Goal: Information Seeking & Learning: Learn about a topic

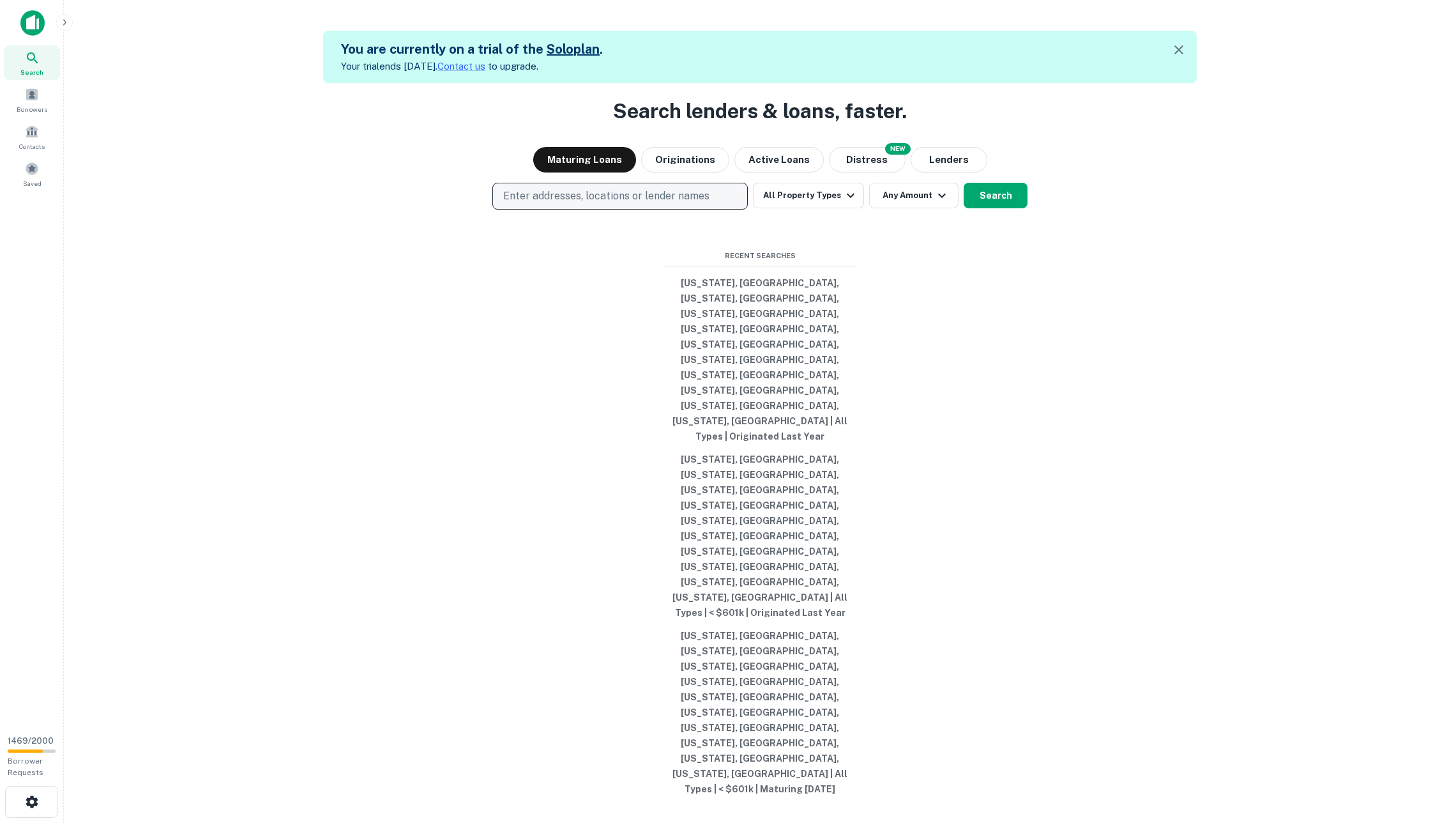
click at [657, 204] on p "Enter addresses, locations or lender names" at bounding box center [606, 196] width 206 height 16
type input "**********"
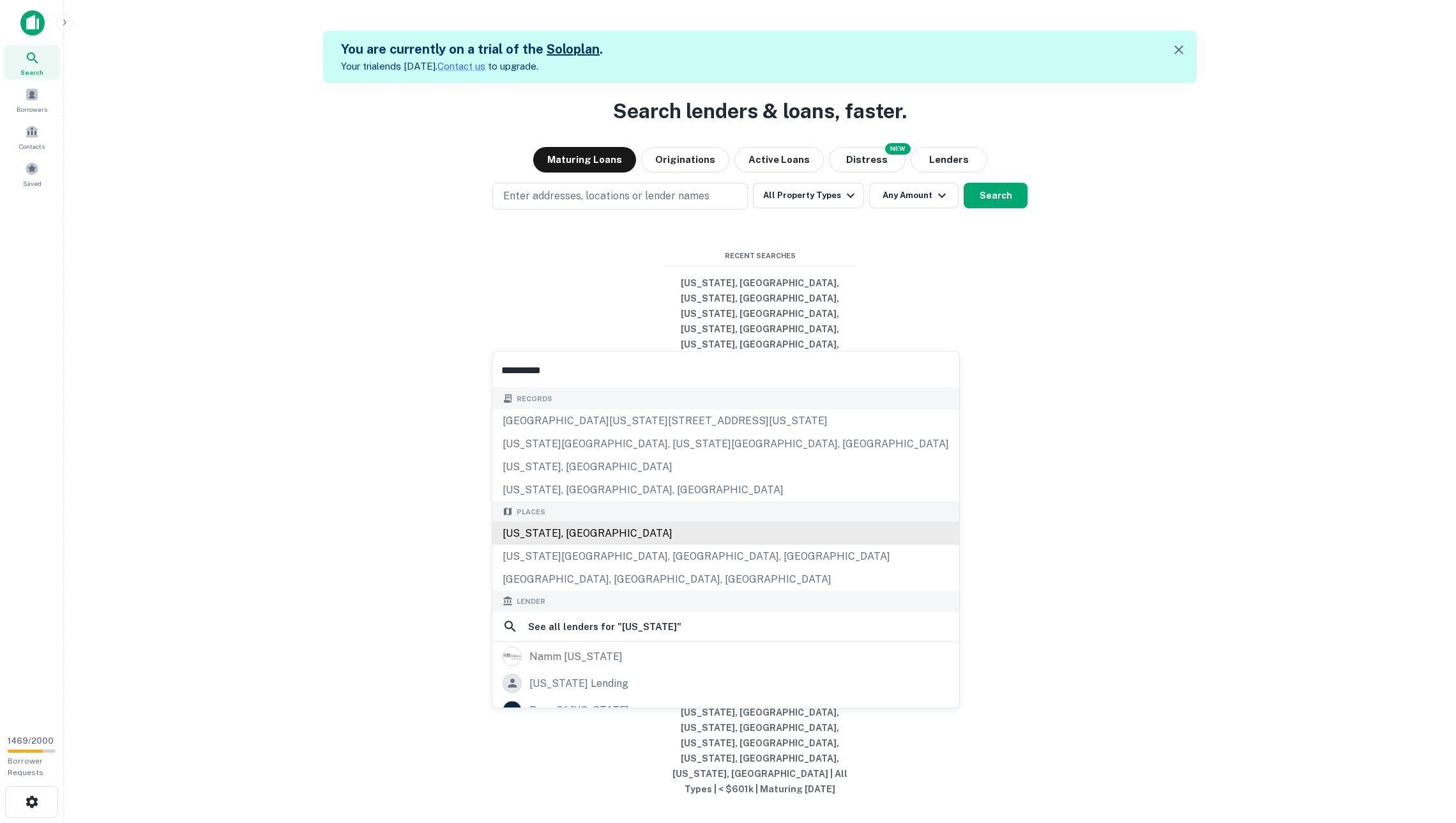
click at [608, 545] on div "California, USA" at bounding box center [726, 533] width 467 height 23
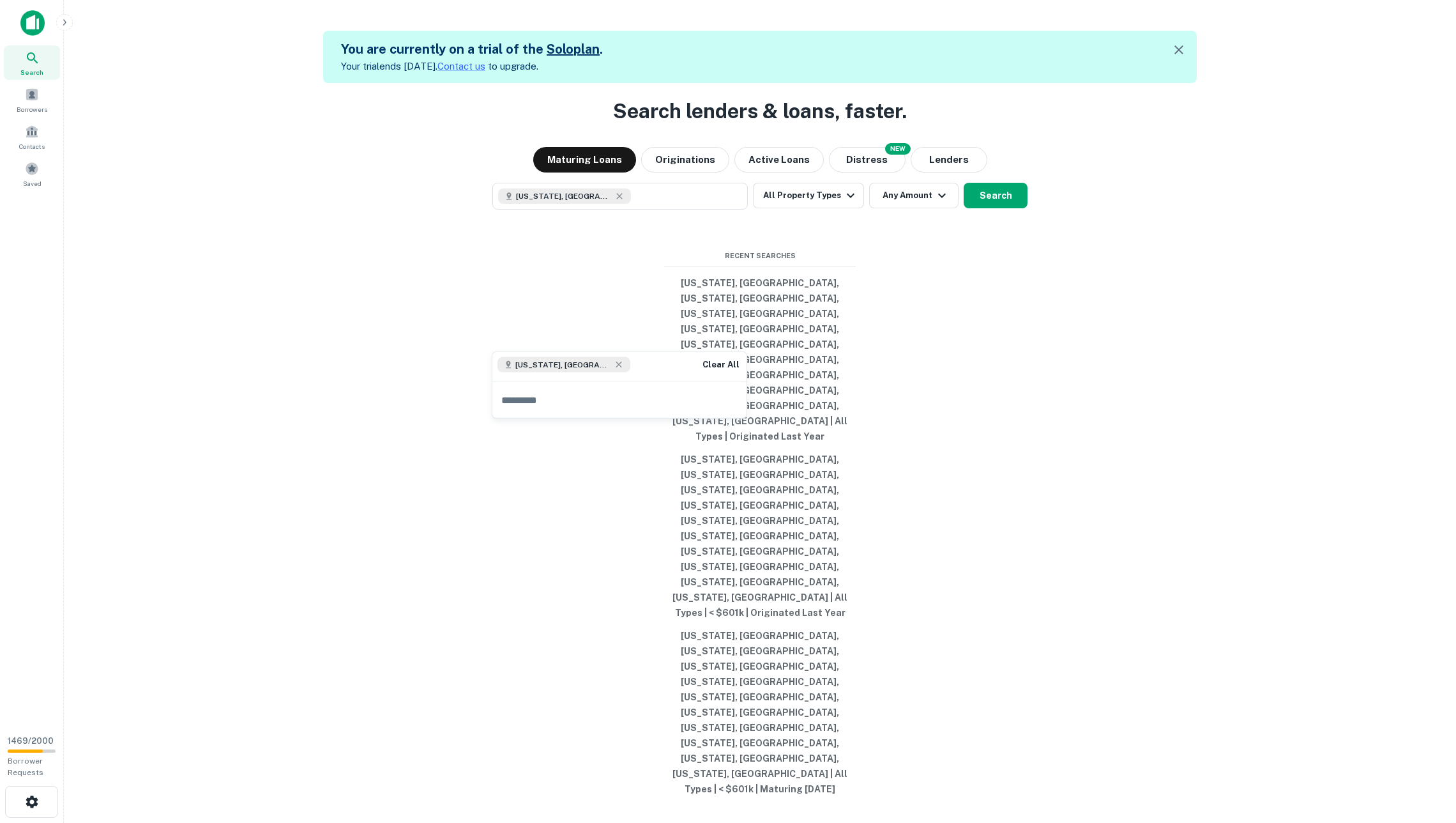
click at [1111, 475] on div "Search lenders & loans, faster. Maturing Loans Originations Active Loans NEW Di…" at bounding box center [759, 494] width 1372 height 823
click at [830, 208] on button "All Property Types" at bounding box center [808, 195] width 111 height 25
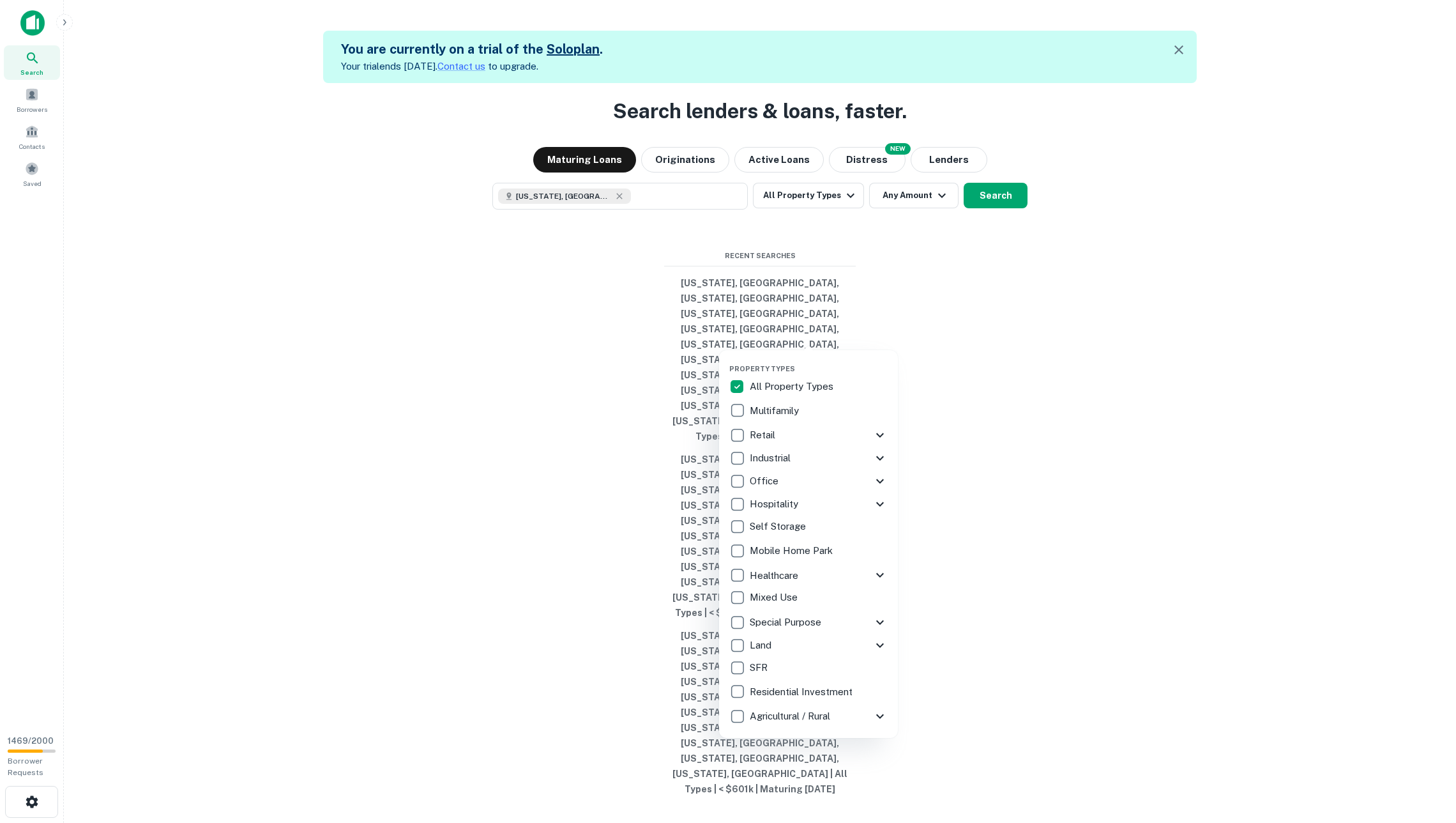
click at [772, 499] on p "Hospitality" at bounding box center [775, 504] width 51 height 16
click at [886, 502] on div "Property Types All Property Types Multifamily Retail Storefront Auto Shop Bar S…" at bounding box center [808, 544] width 178 height 388
click at [880, 502] on icon at bounding box center [880, 504] width 8 height 5
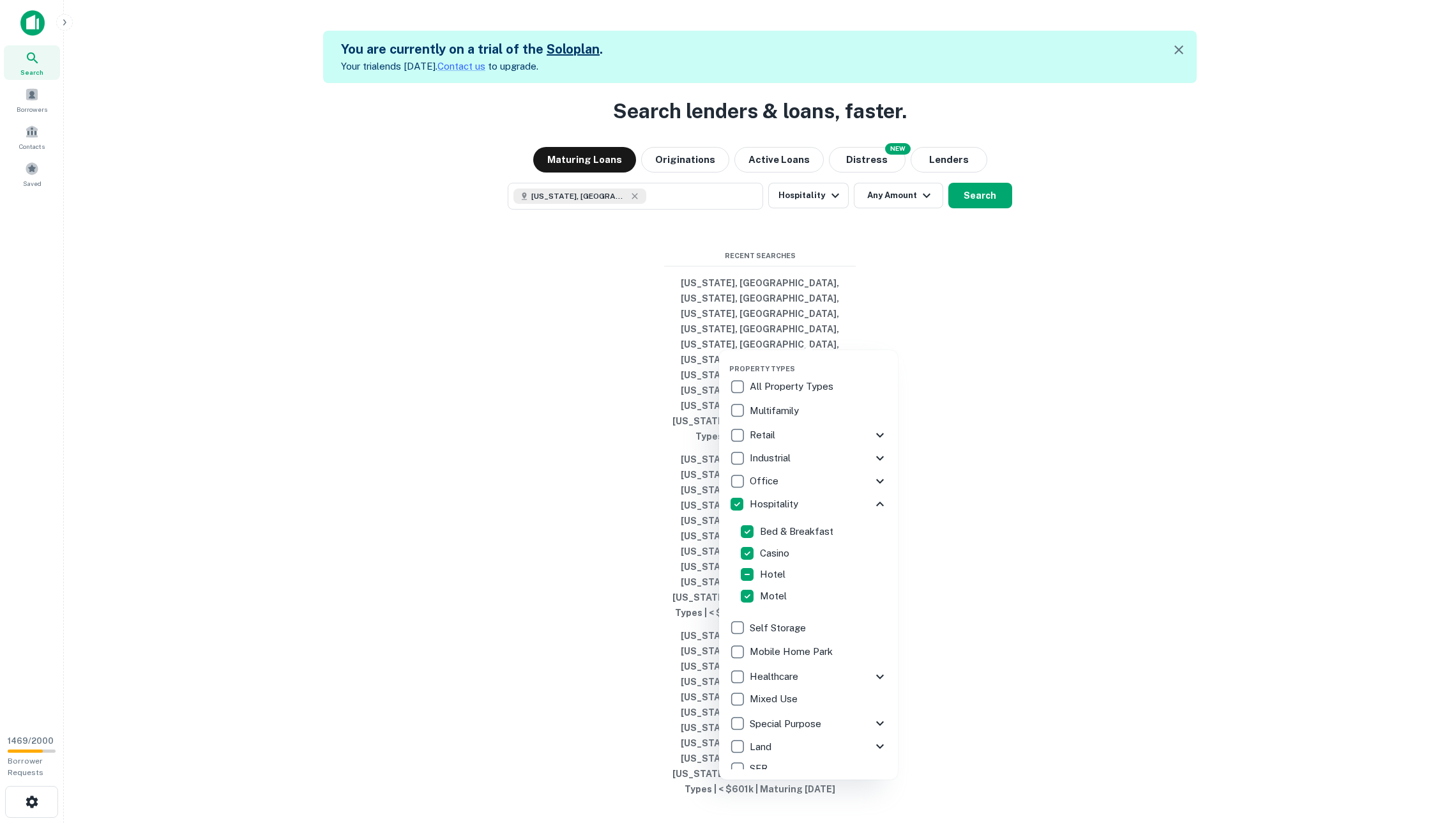
click at [773, 529] on p "Bed & Breakfast" at bounding box center [798, 531] width 76 height 16
click at [775, 571] on p "Hotel" at bounding box center [774, 574] width 28 height 16
click at [997, 654] on div at bounding box center [728, 411] width 1456 height 823
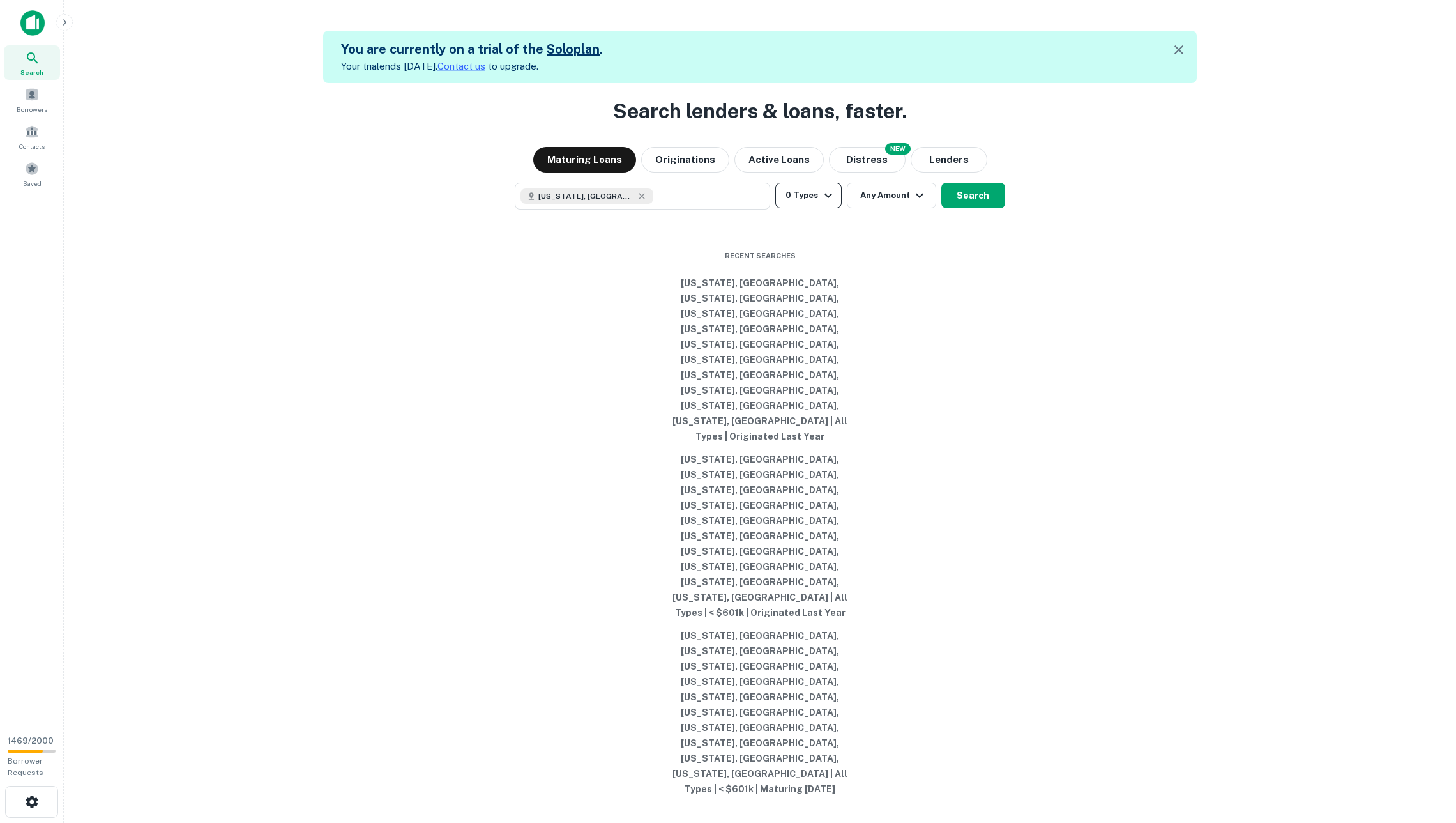
click at [805, 208] on button "0 Types" at bounding box center [808, 195] width 66 height 25
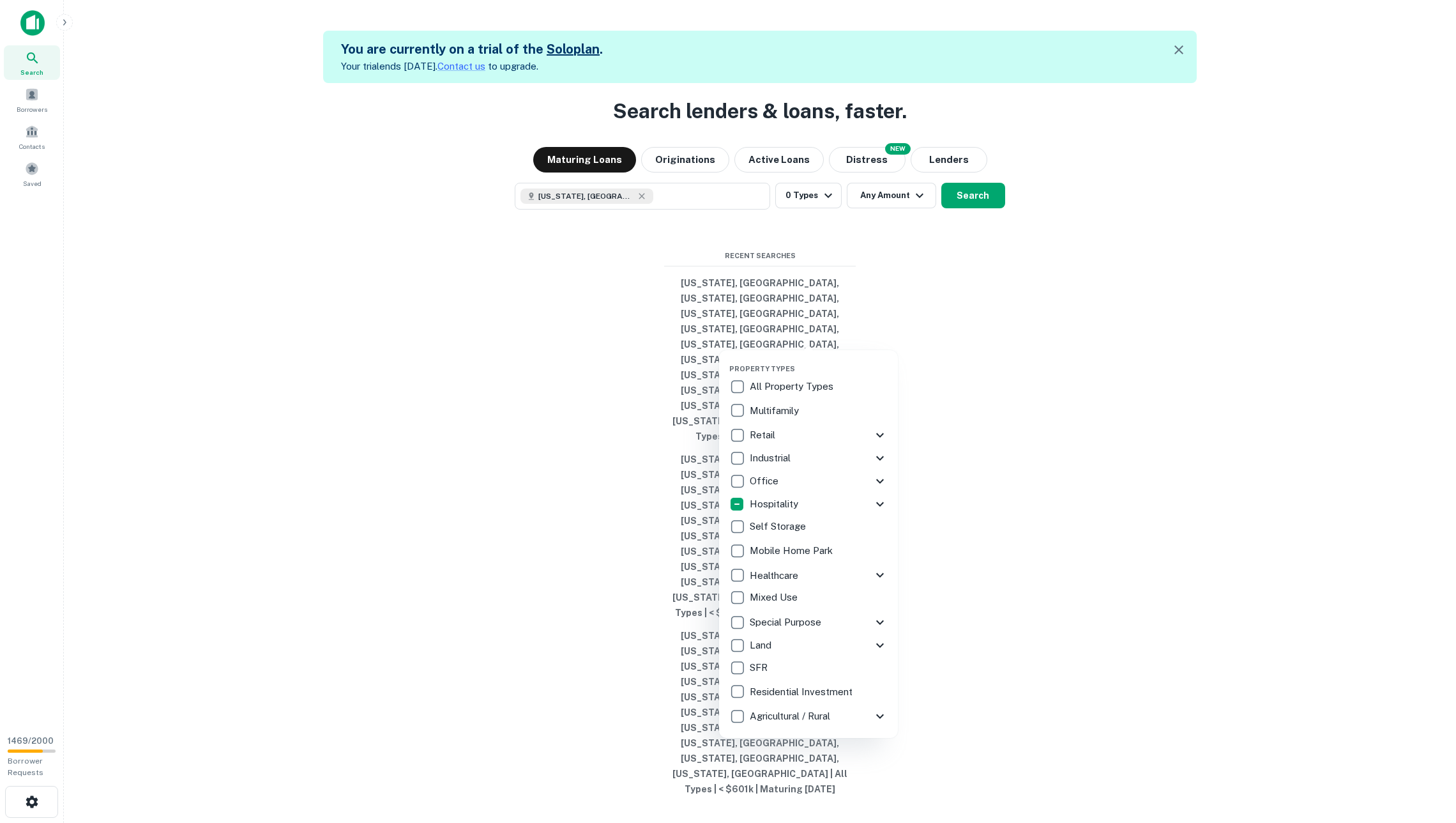
click at [989, 401] on div at bounding box center [728, 411] width 1456 height 823
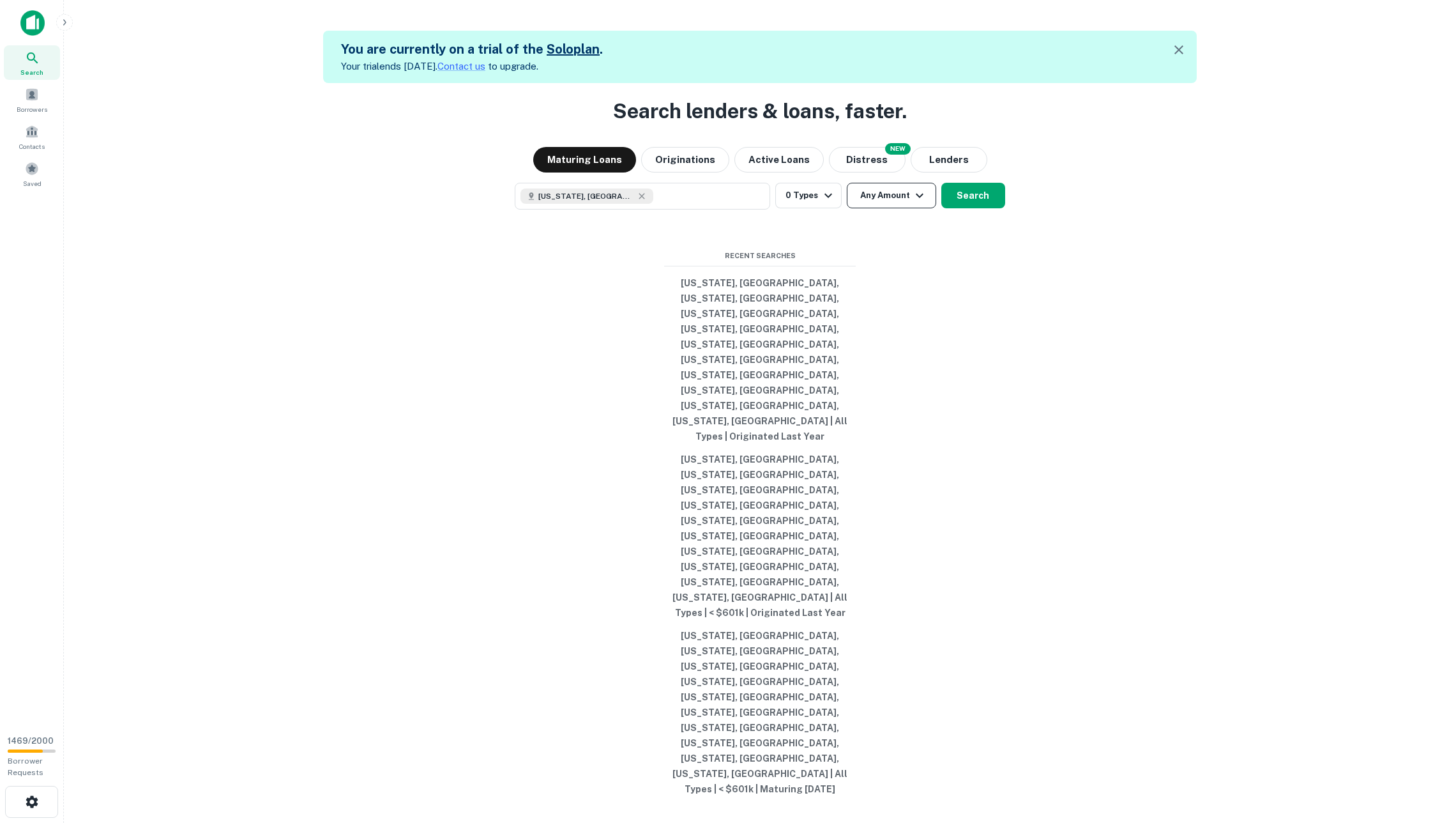
click at [920, 198] on icon "button" at bounding box center [920, 195] width 8 height 5
type input "*"
type input "*******"
click at [1020, 458] on div at bounding box center [728, 411] width 1456 height 823
click at [972, 349] on div "Search lenders & loans, faster. Maturing Loans Originations Active Loans NEW Di…" at bounding box center [759, 494] width 1372 height 823
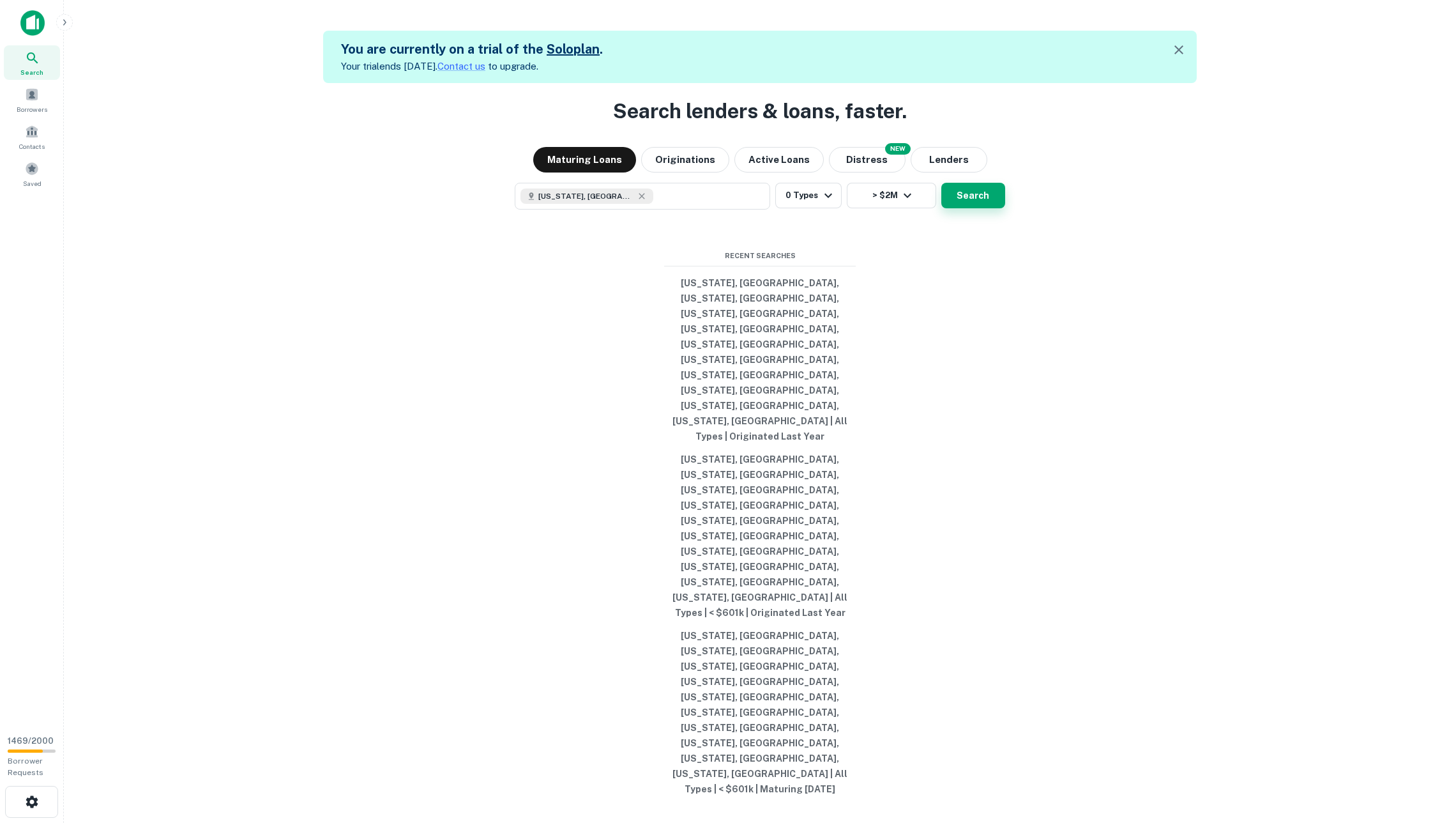
click at [966, 208] on button "Search" at bounding box center [973, 195] width 64 height 25
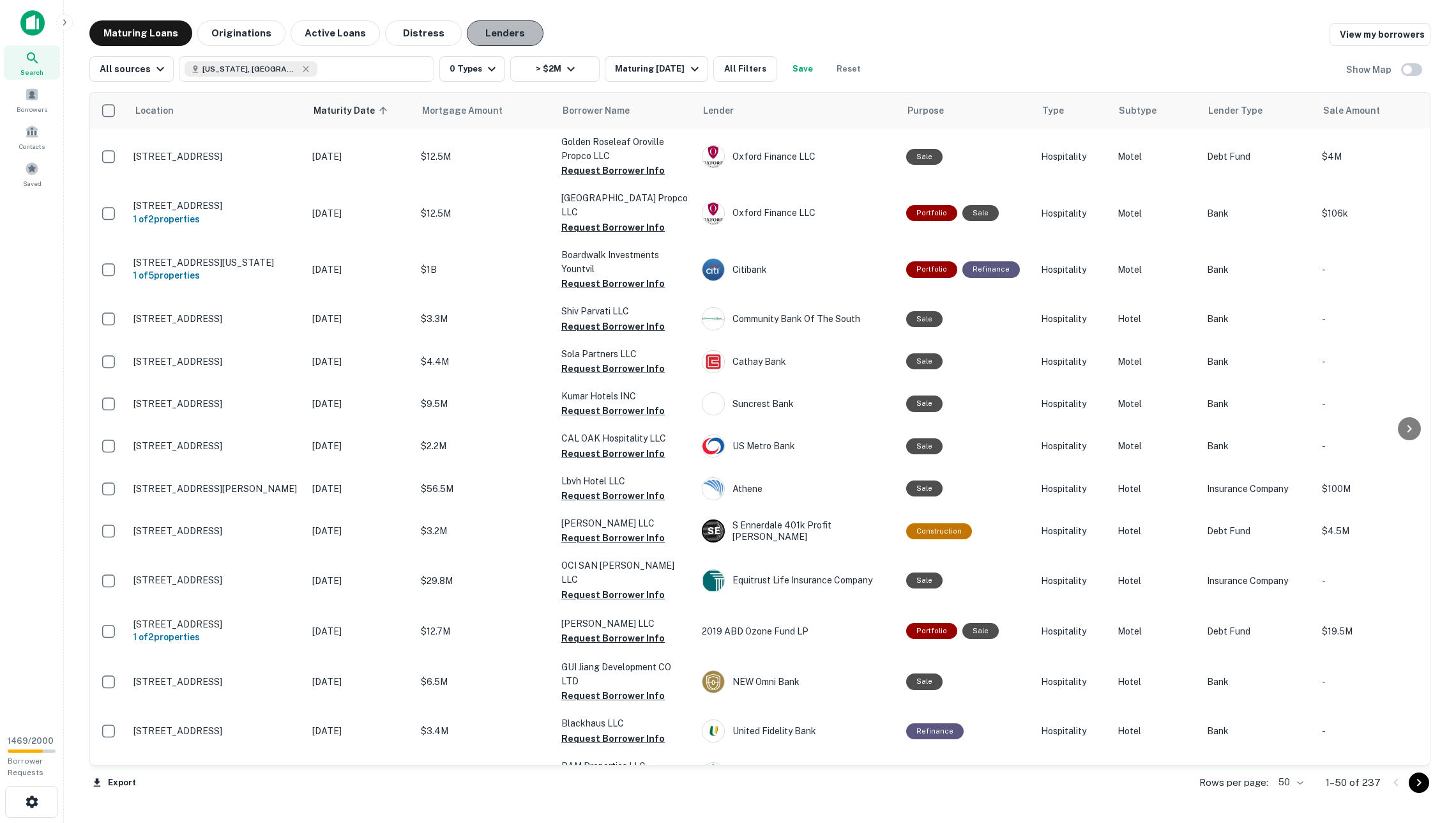
click at [491, 33] on button "Lenders" at bounding box center [505, 33] width 77 height 25
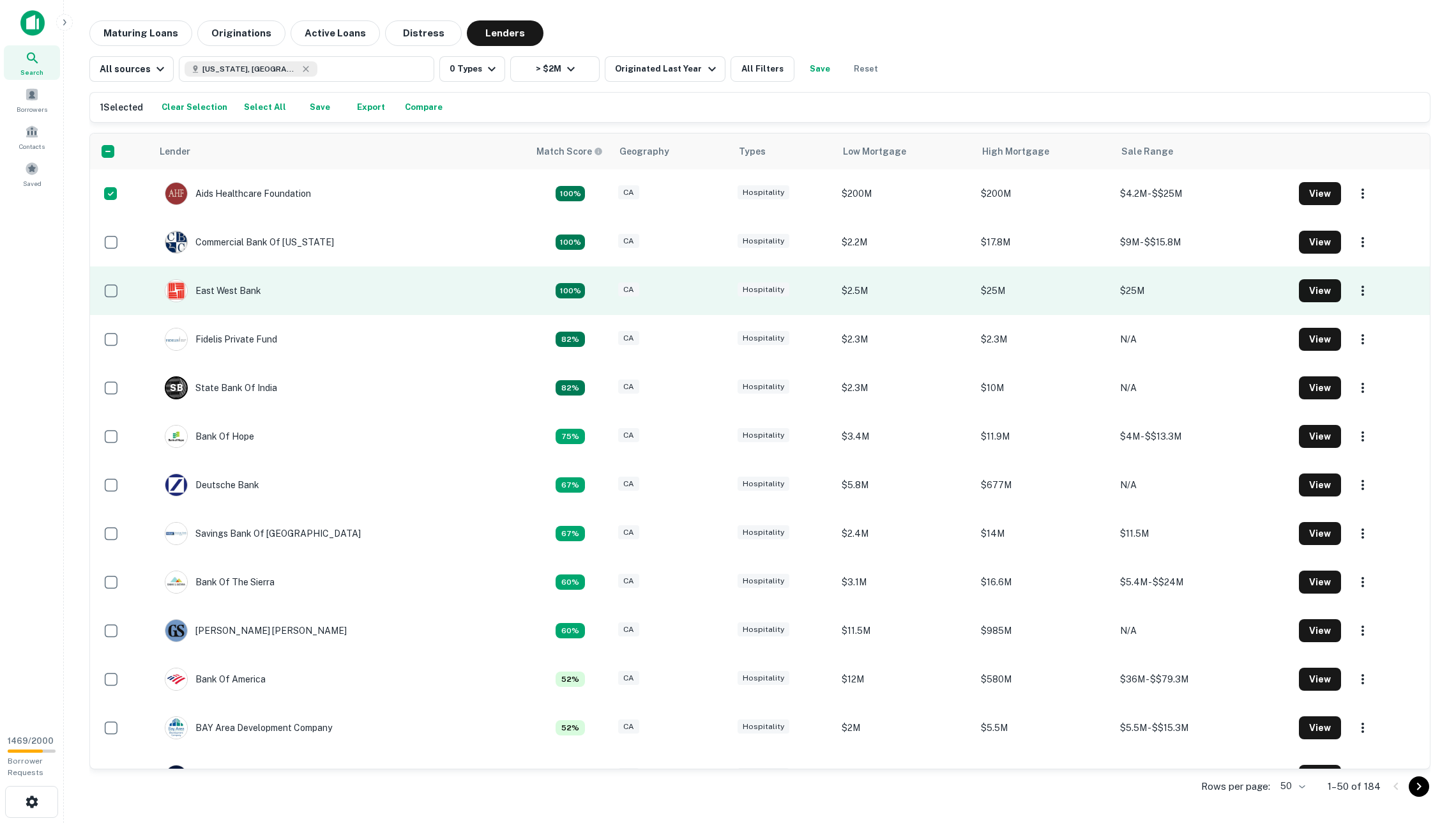
click at [115, 273] on td at bounding box center [121, 291] width 62 height 48
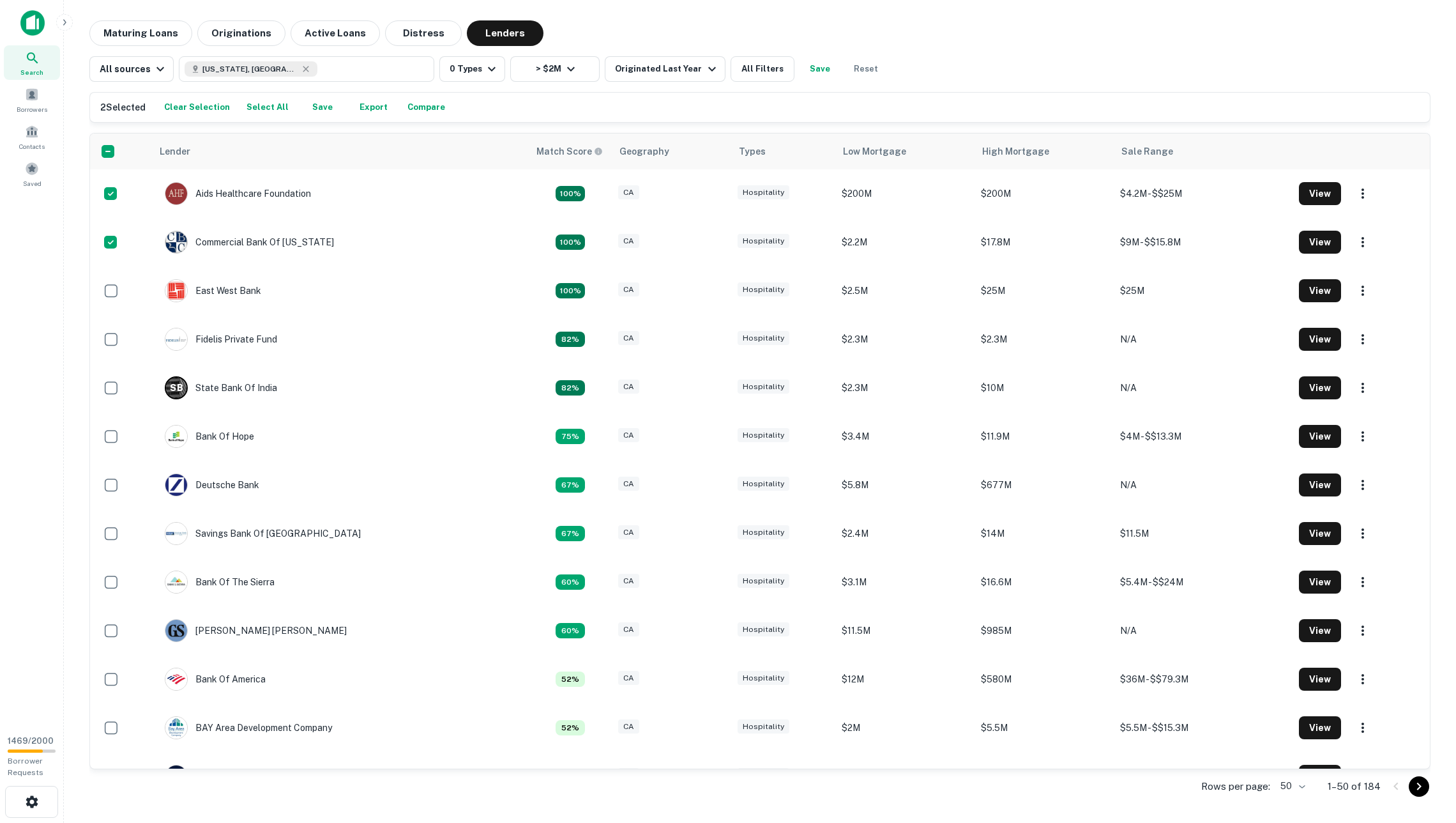
click at [364, 111] on button "Export" at bounding box center [373, 108] width 41 height 19
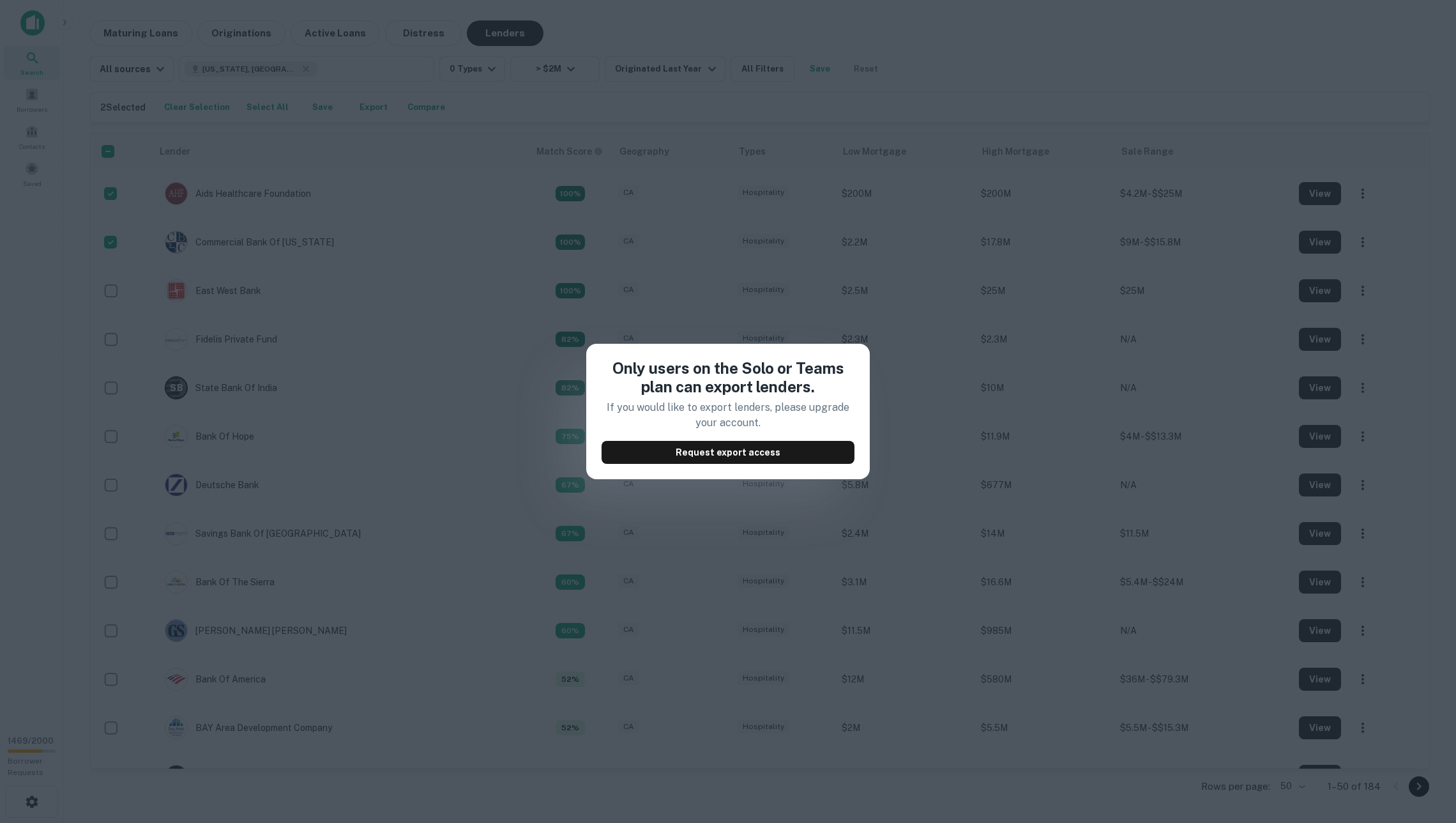
click at [558, 277] on div "Only users on the Solo or Teams plan can export lenders. If you would like to e…" at bounding box center [728, 411] width 1456 height 823
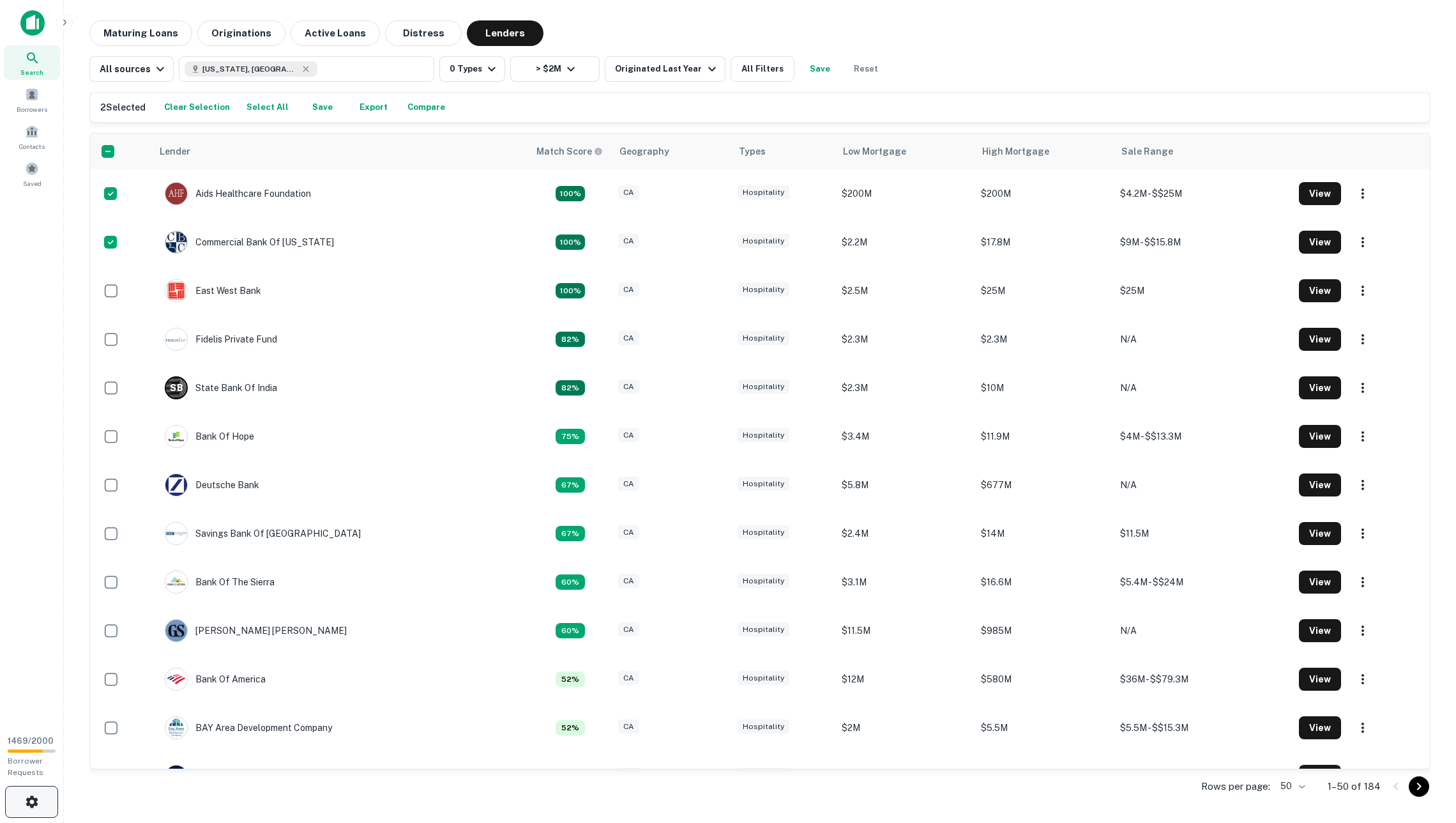
click at [39, 797] on icon "button" at bounding box center [32, 802] width 16 height 16
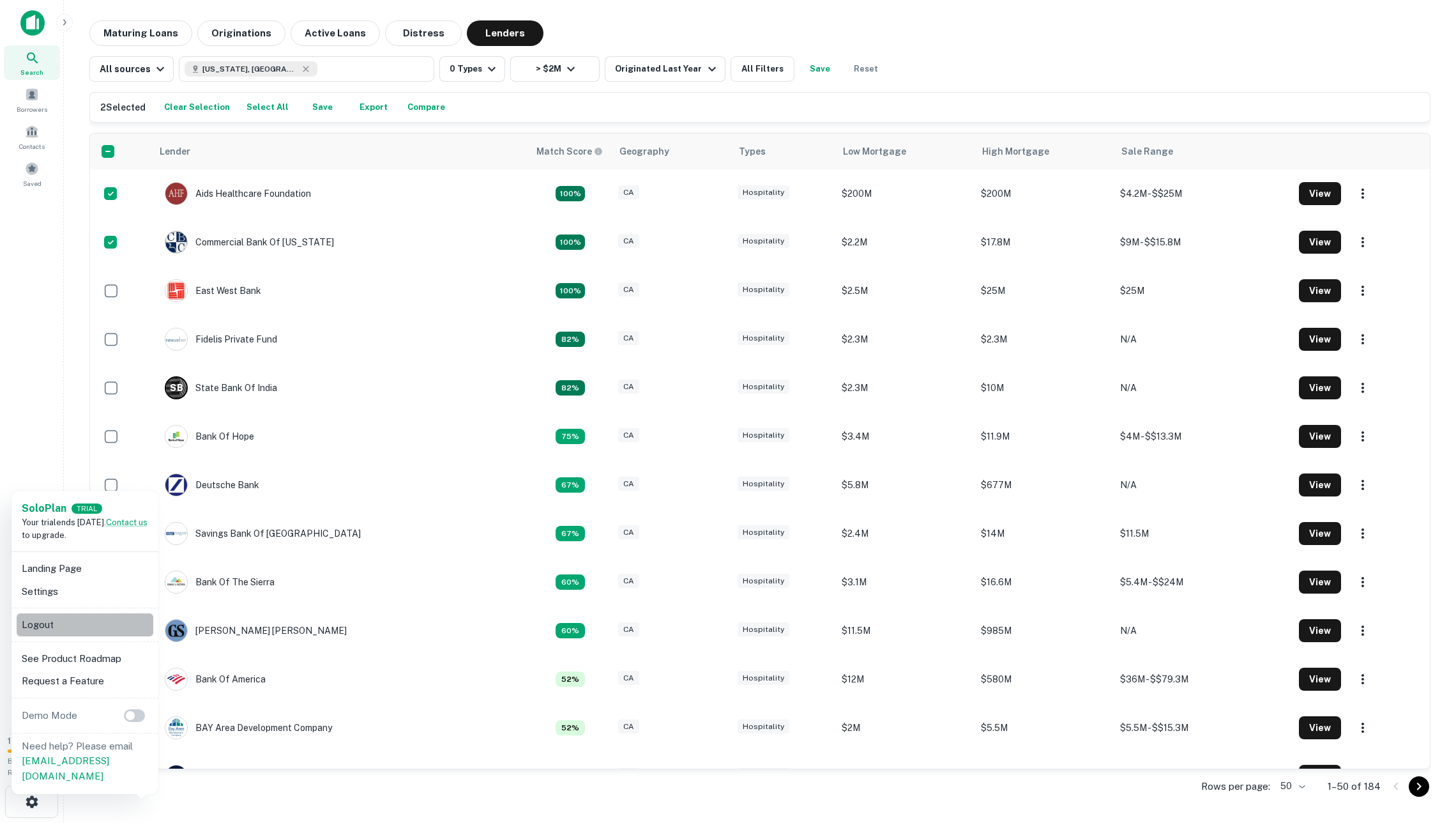
click at [65, 622] on li "Logout" at bounding box center [84, 624] width 137 height 23
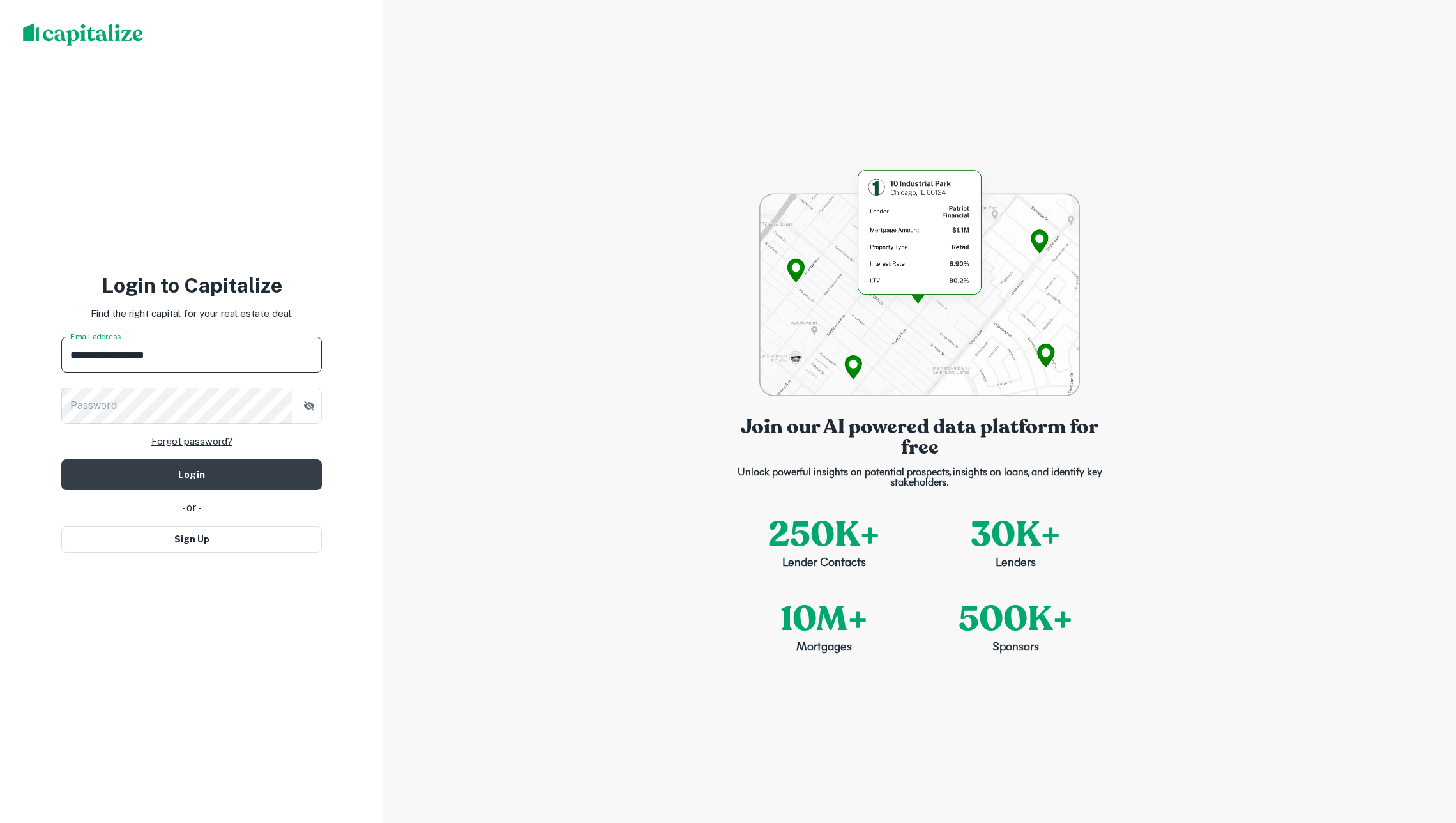
type input "**********"
click at [192, 473] on button "Login" at bounding box center [191, 475] width 261 height 31
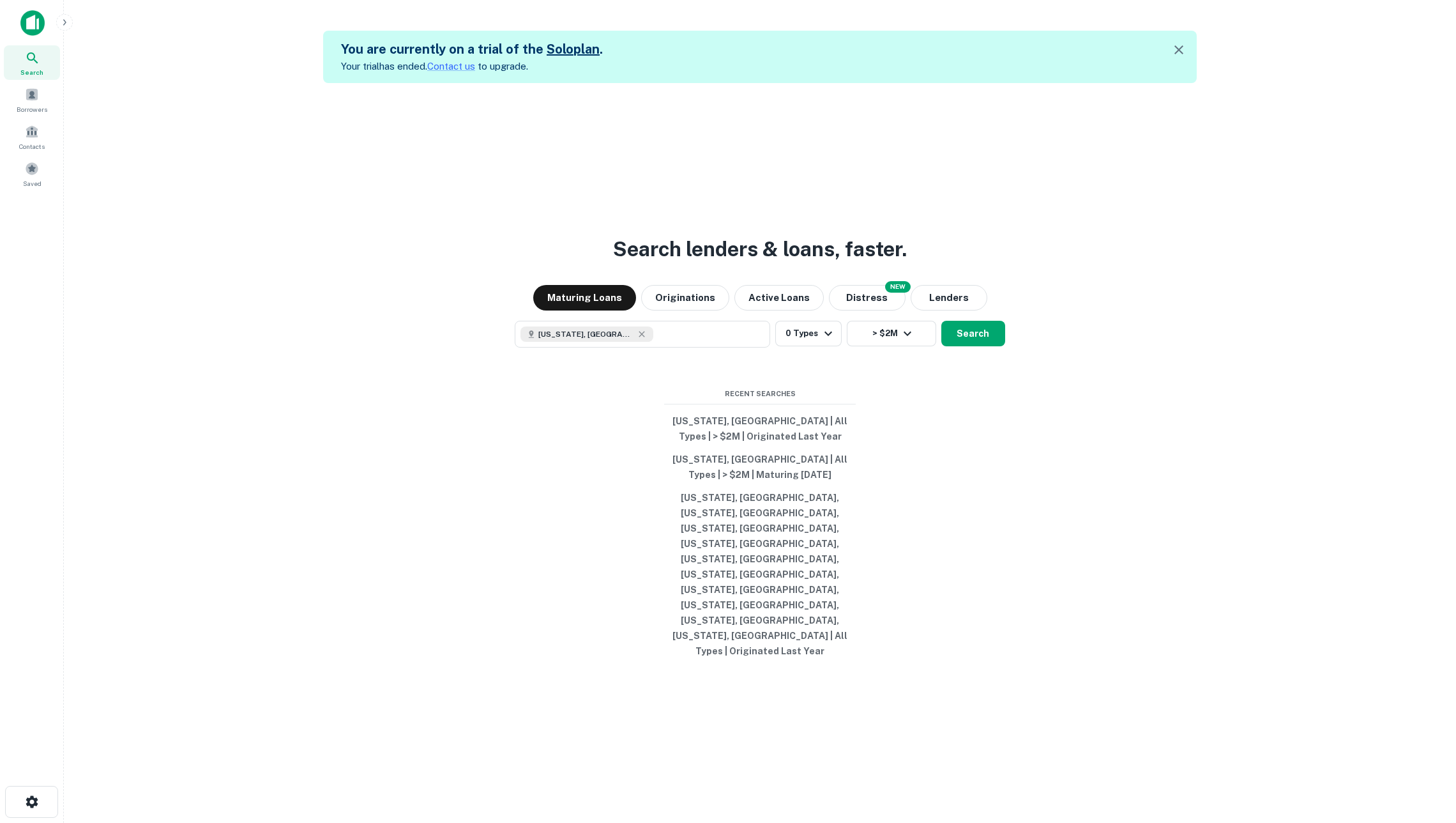
click at [458, 361] on div "Search lenders & loans, faster. Maturing Loans Originations Active Loans NEW Di…" at bounding box center [759, 494] width 1372 height 823
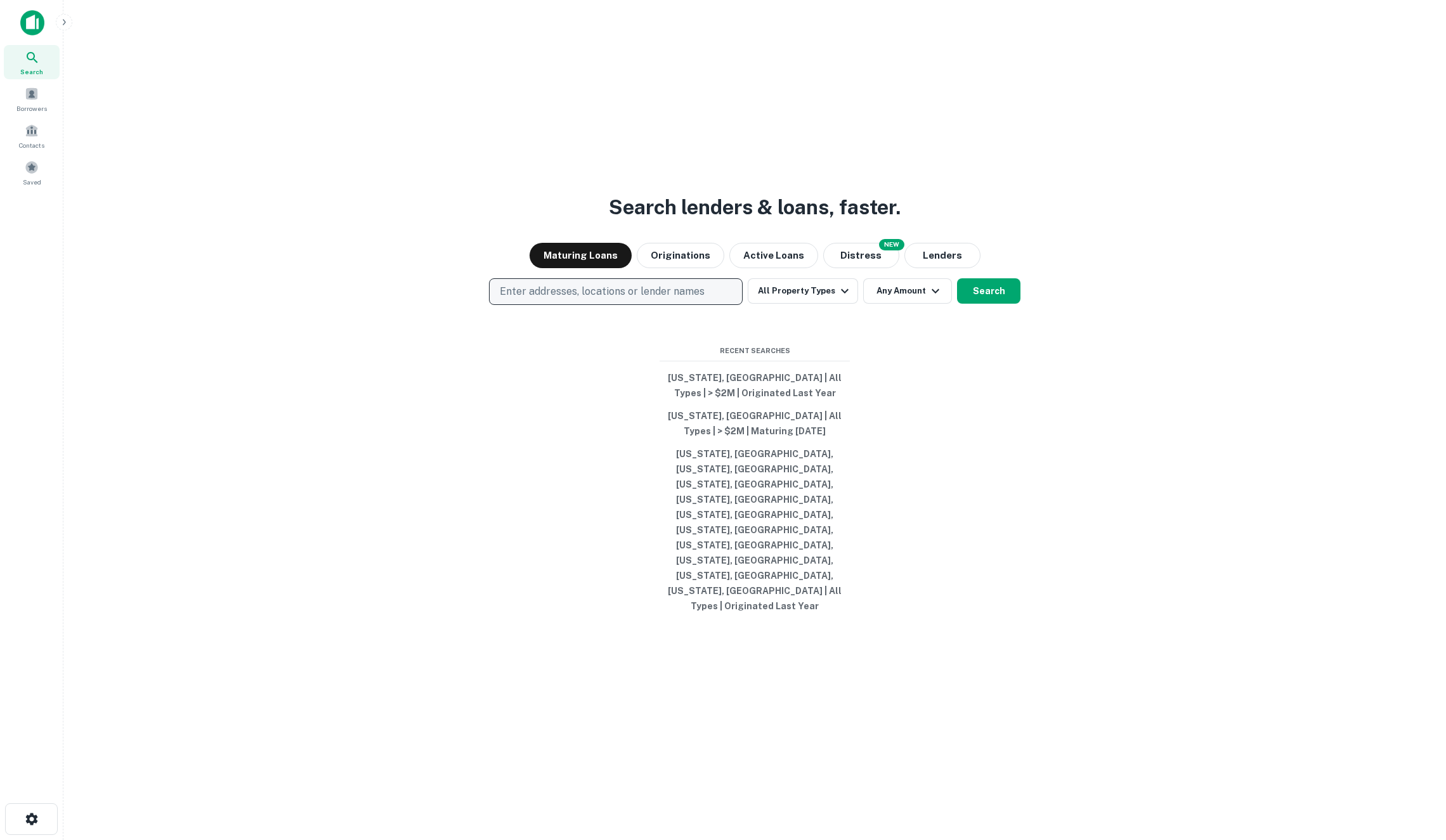
click at [620, 299] on p "Enter addresses, locations or lender names" at bounding box center [602, 292] width 205 height 15
type input "**********"
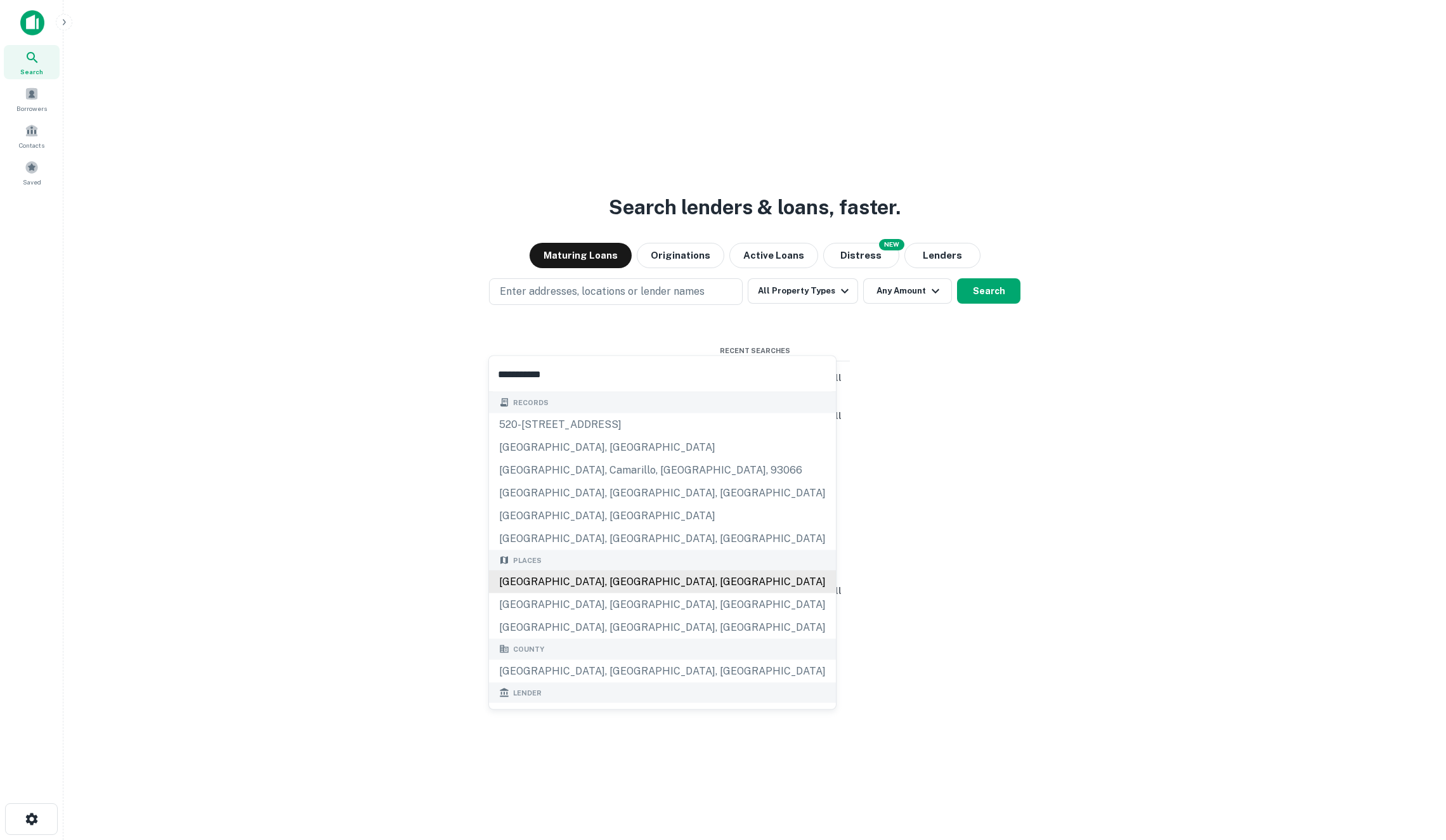
click at [607, 586] on div "Los Angeles, CA, USA" at bounding box center [662, 582] width 347 height 23
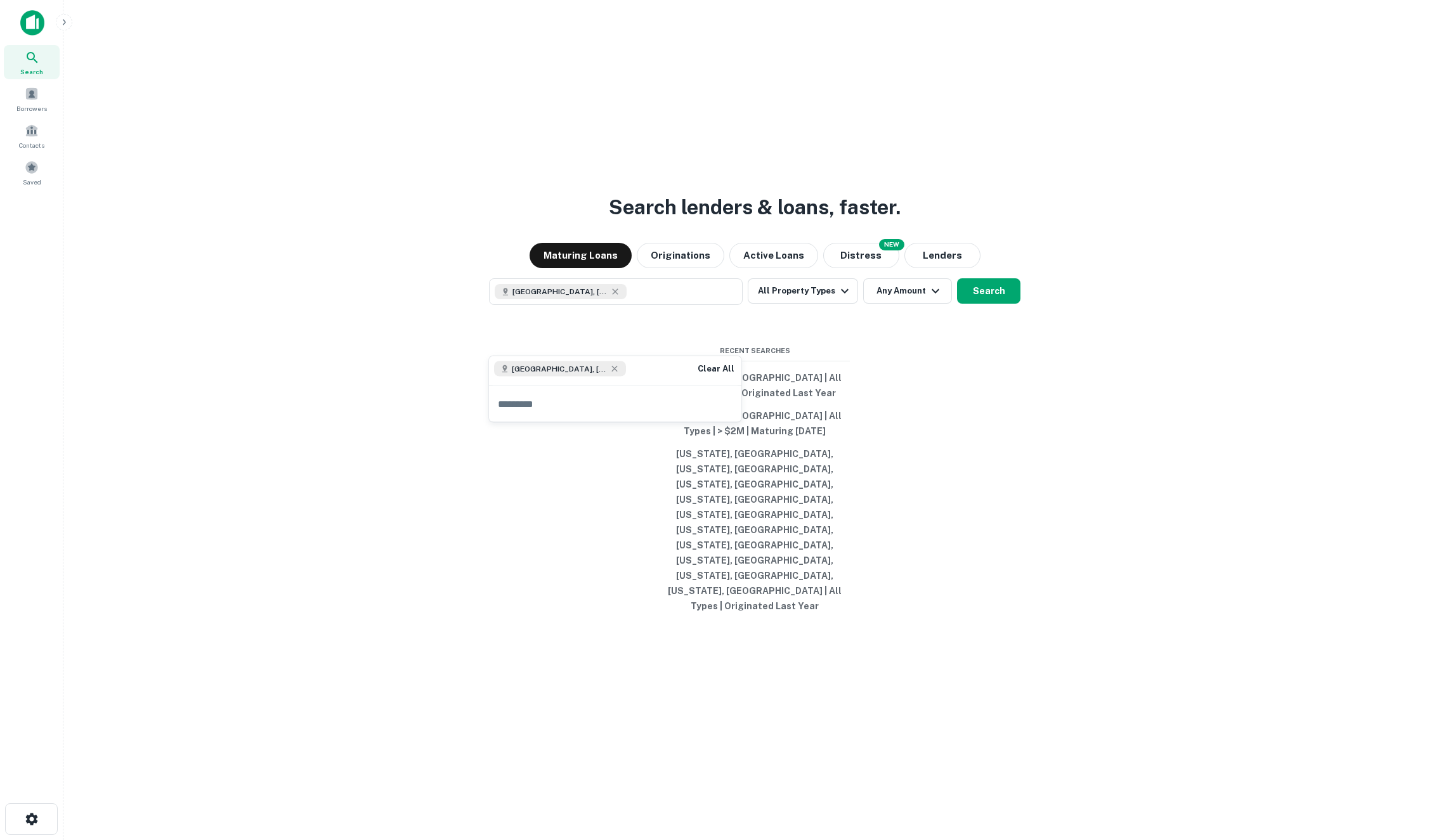
click at [1061, 479] on div "Search lenders & loans, faster. Maturing Loans Originations Active Loans NEW Di…" at bounding box center [754, 450] width 1362 height 840
click at [838, 298] on icon "button" at bounding box center [845, 291] width 15 height 15
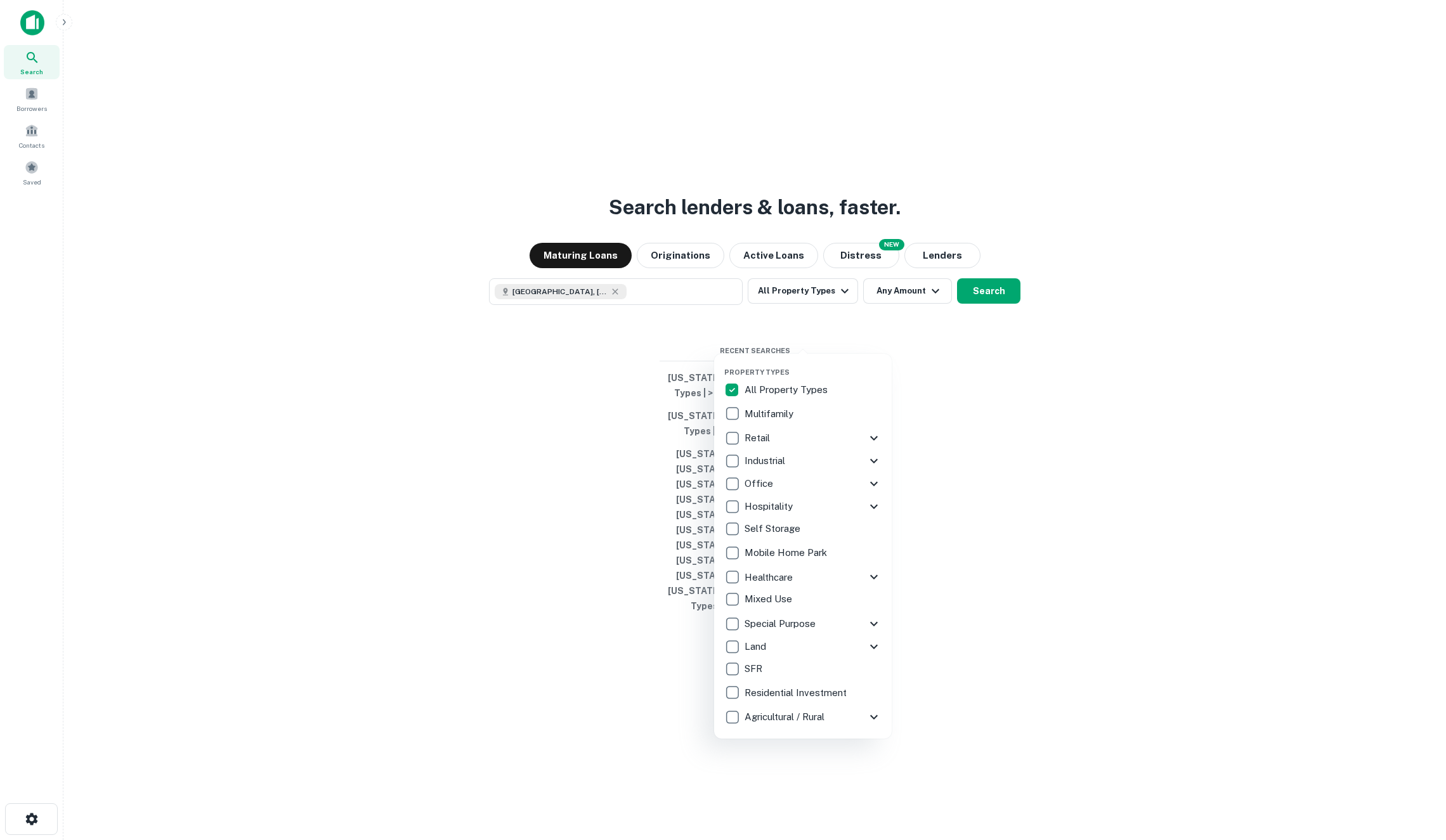
click at [780, 508] on p "Hospitality" at bounding box center [769, 506] width 51 height 15
click at [871, 507] on icon at bounding box center [874, 506] width 15 height 15
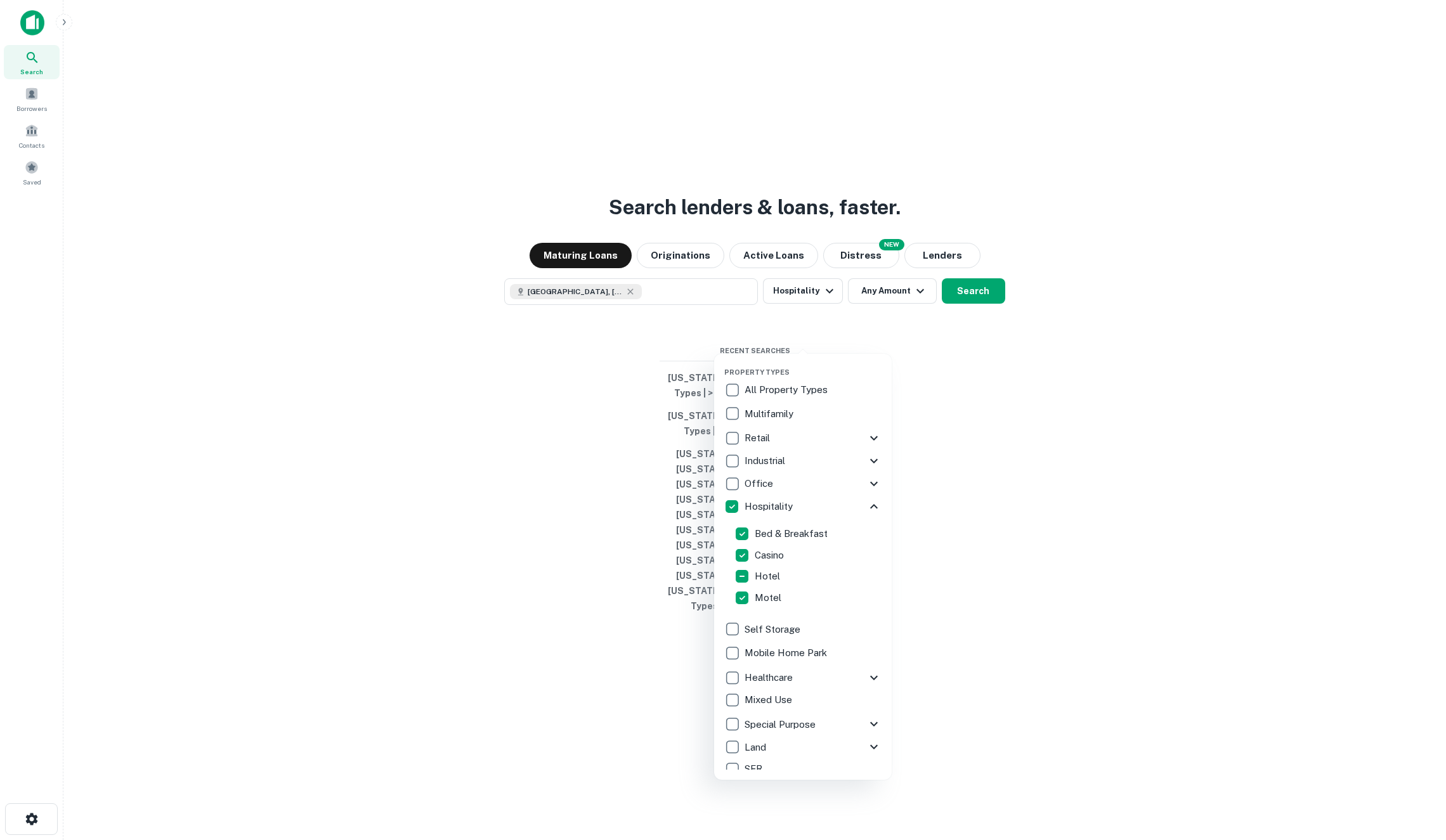
click at [770, 551] on p "Casino" at bounding box center [770, 555] width 32 height 15
click at [997, 530] on div at bounding box center [723, 420] width 1446 height 840
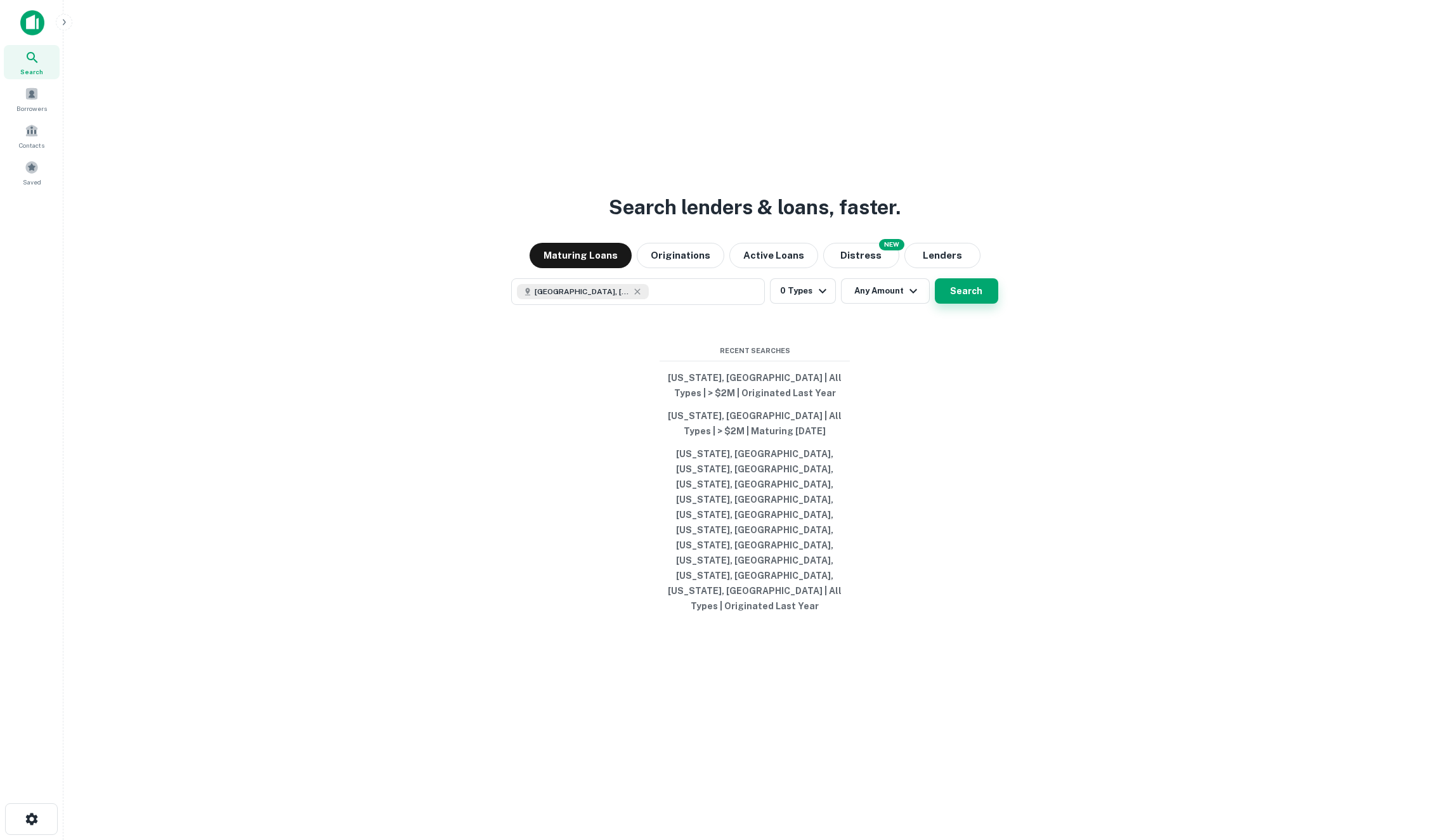
click at [971, 304] on button "Search" at bounding box center [967, 291] width 64 height 25
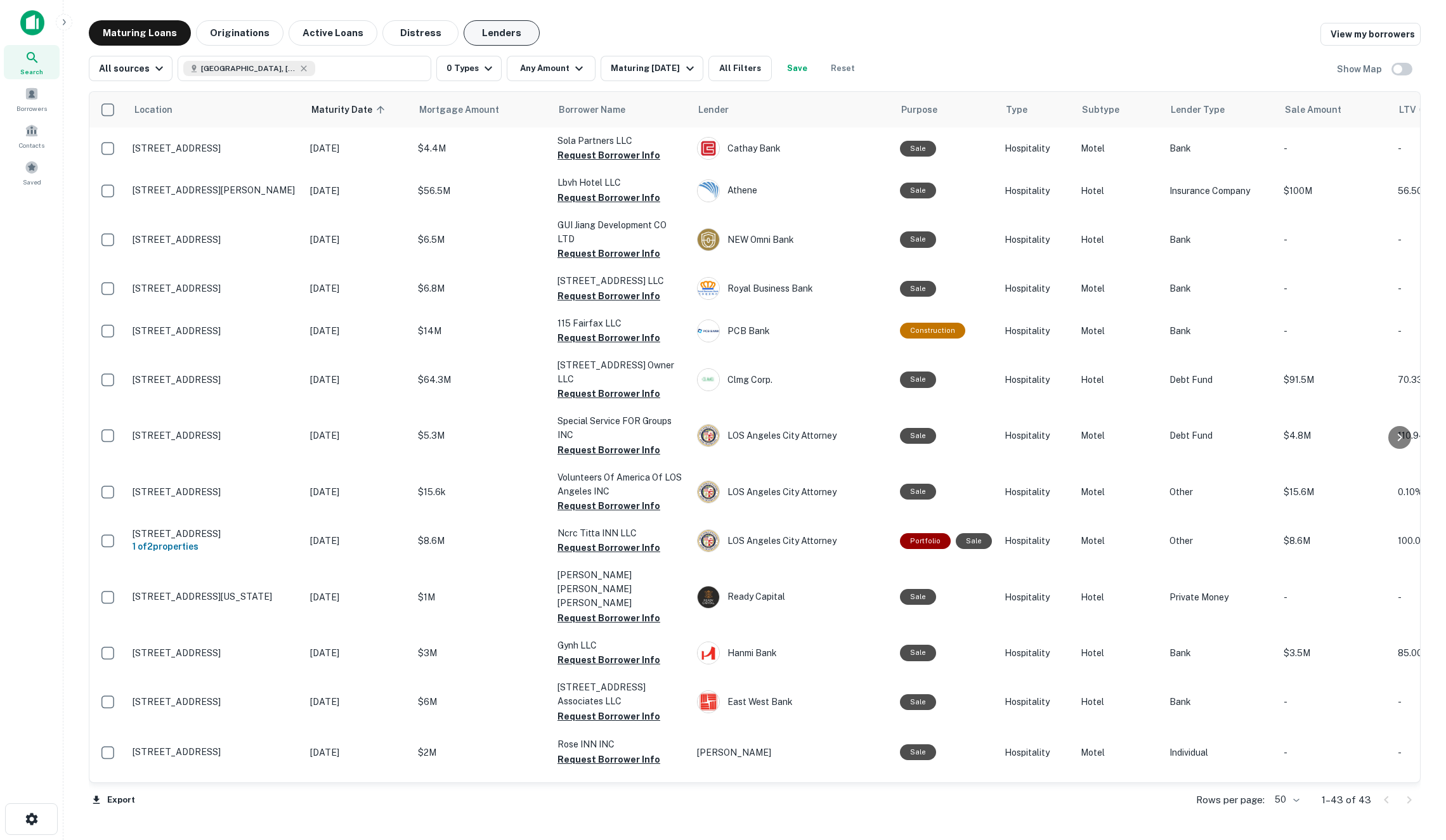
click at [472, 34] on button "Lenders" at bounding box center [502, 33] width 76 height 25
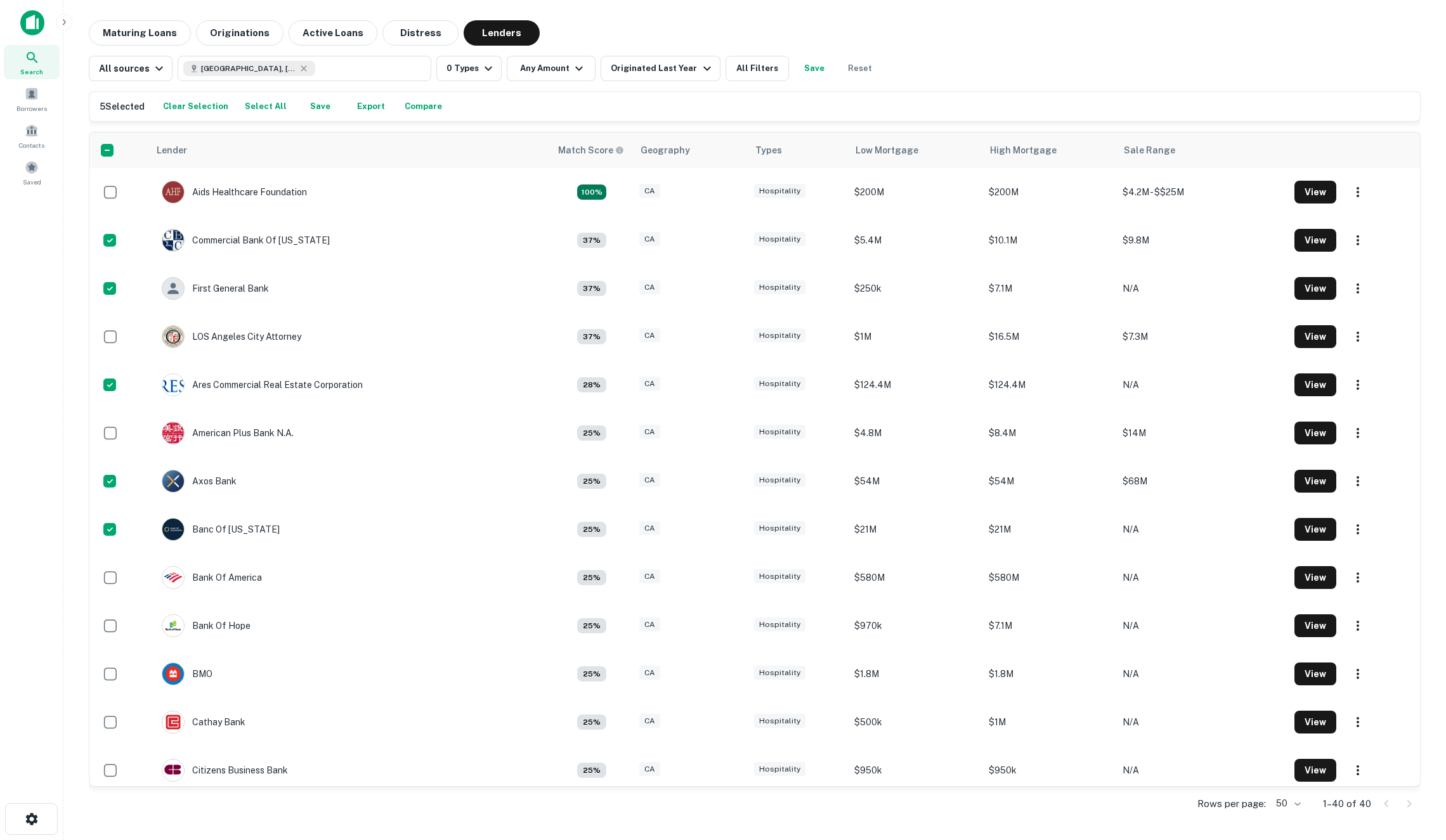
click at [359, 107] on button "Export" at bounding box center [371, 107] width 40 height 19
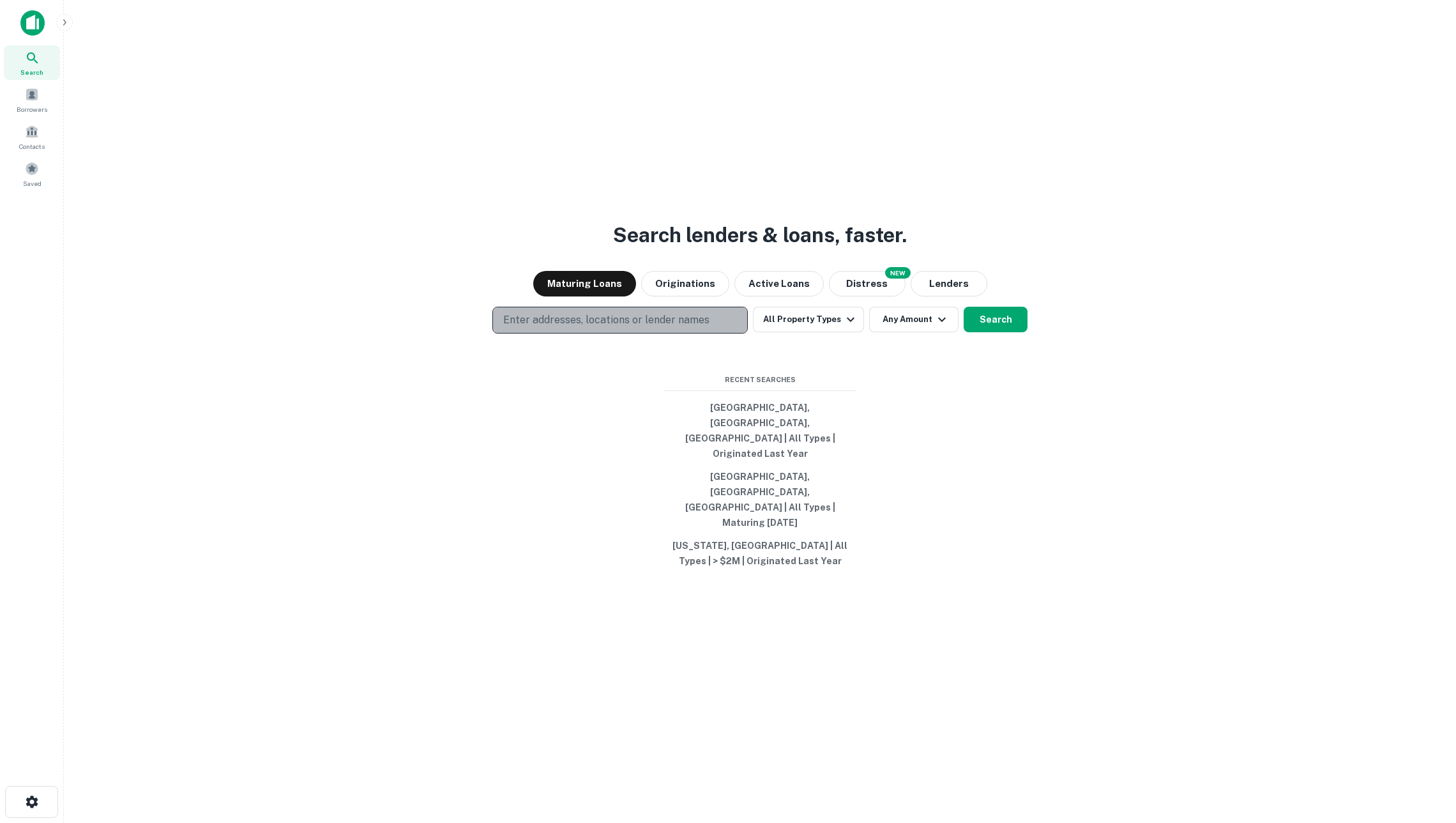
click at [617, 328] on p "Enter addresses, locations or lender names" at bounding box center [606, 320] width 206 height 16
click at [626, 480] on div "Search lenders & loans, faster. Maturing Loans Originations Active Loans NEW Di…" at bounding box center [759, 442] width 1372 height 823
click at [813, 332] on button "All Property Types" at bounding box center [808, 319] width 111 height 25
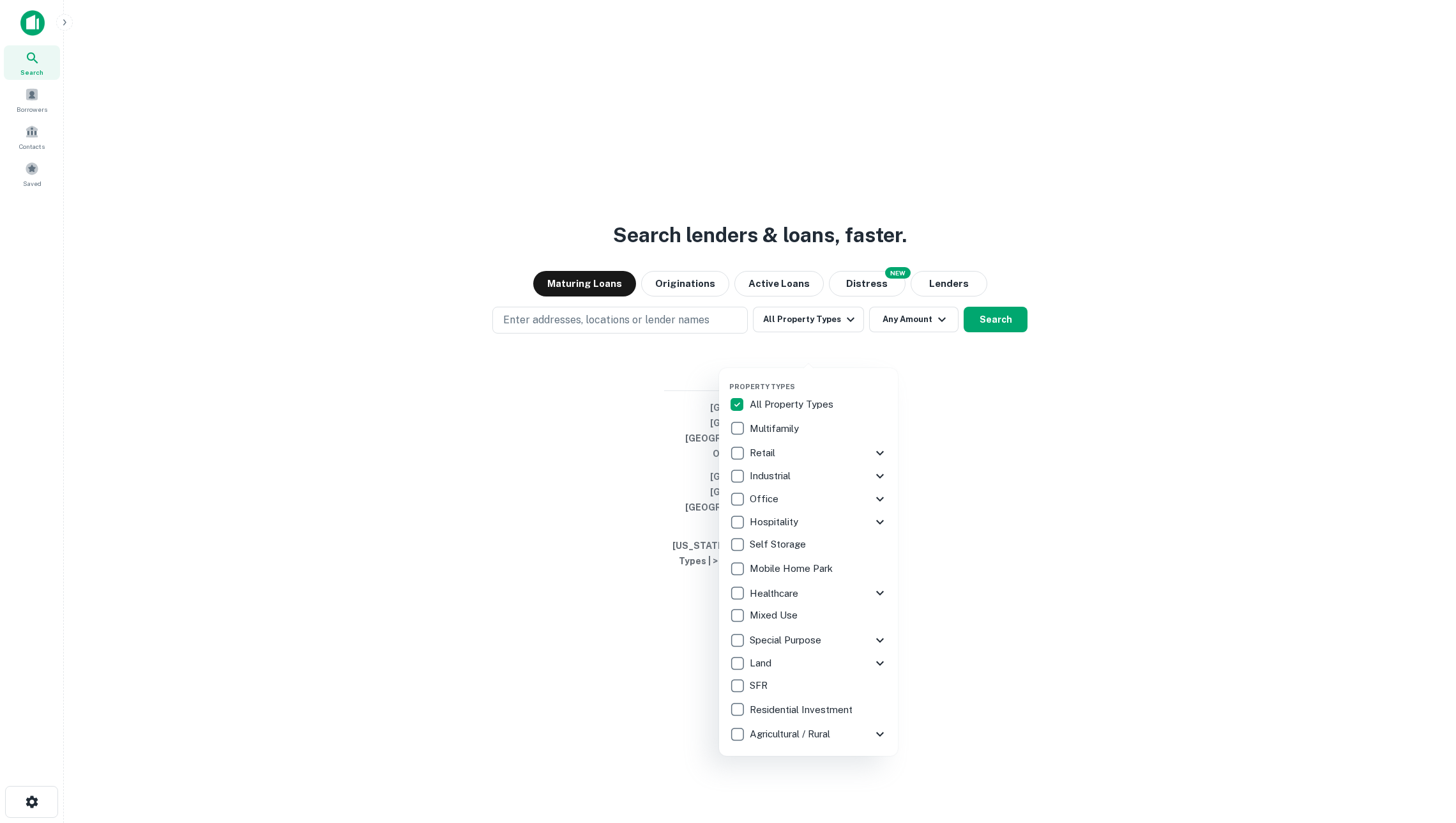
click at [812, 526] on div "Hospitality" at bounding box center [801, 522] width 143 height 21
click at [882, 524] on icon at bounding box center [880, 522] width 16 height 16
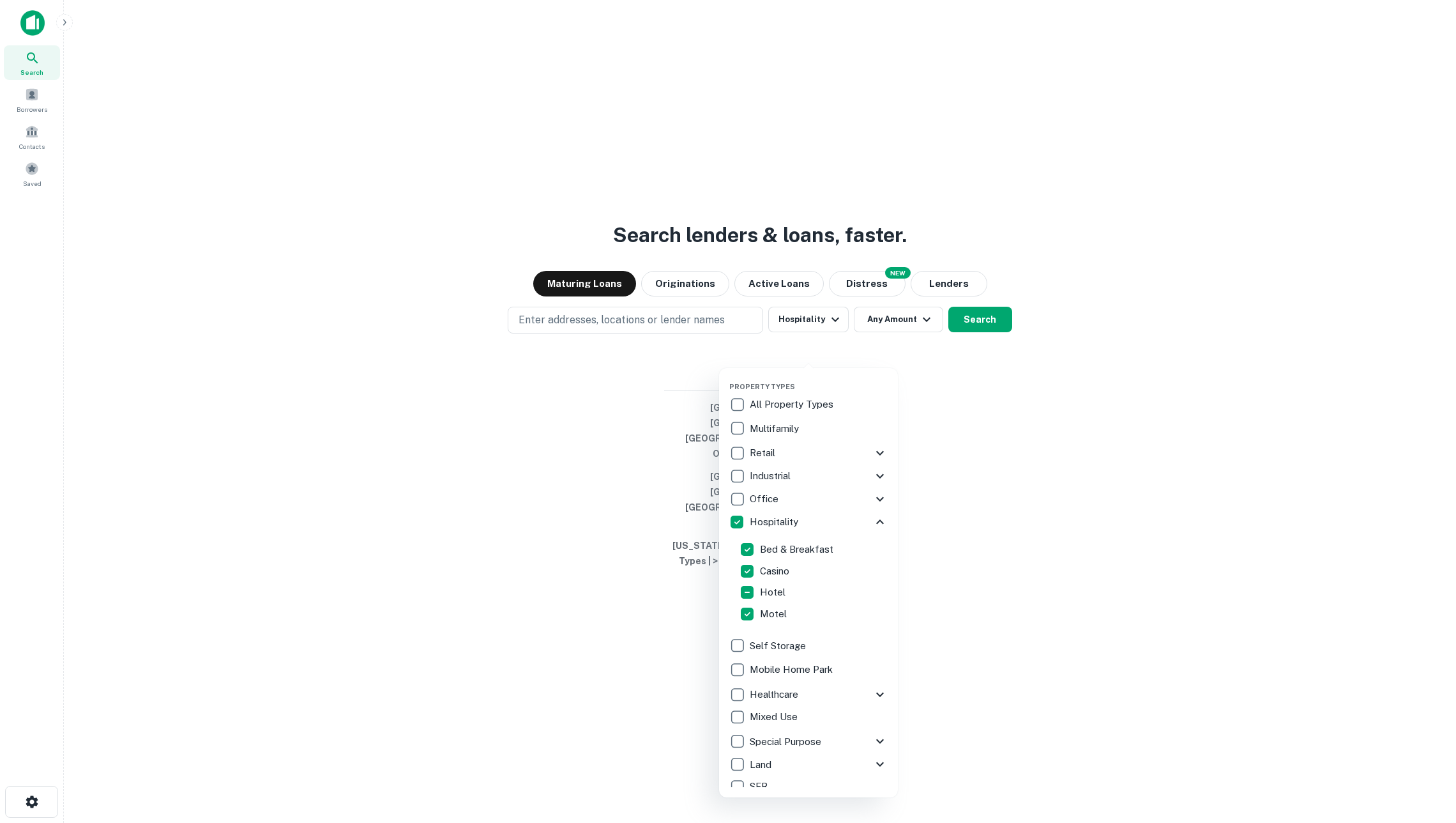
click at [767, 575] on p "Casino" at bounding box center [775, 571] width 32 height 16
click at [760, 588] on p "Hotel" at bounding box center [774, 592] width 28 height 16
click at [976, 355] on div at bounding box center [728, 411] width 1456 height 823
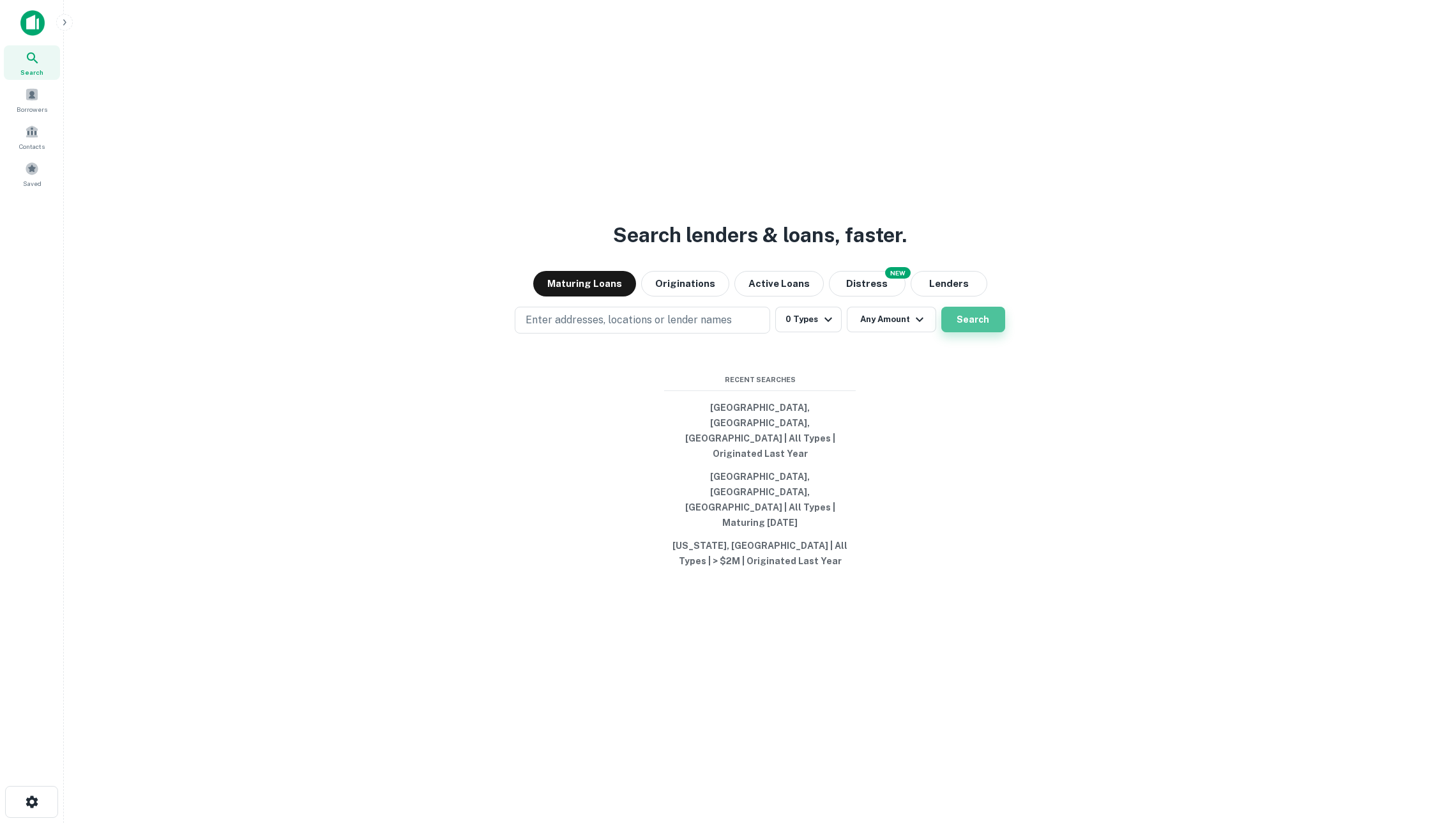
click at [971, 332] on button "Search" at bounding box center [973, 319] width 64 height 25
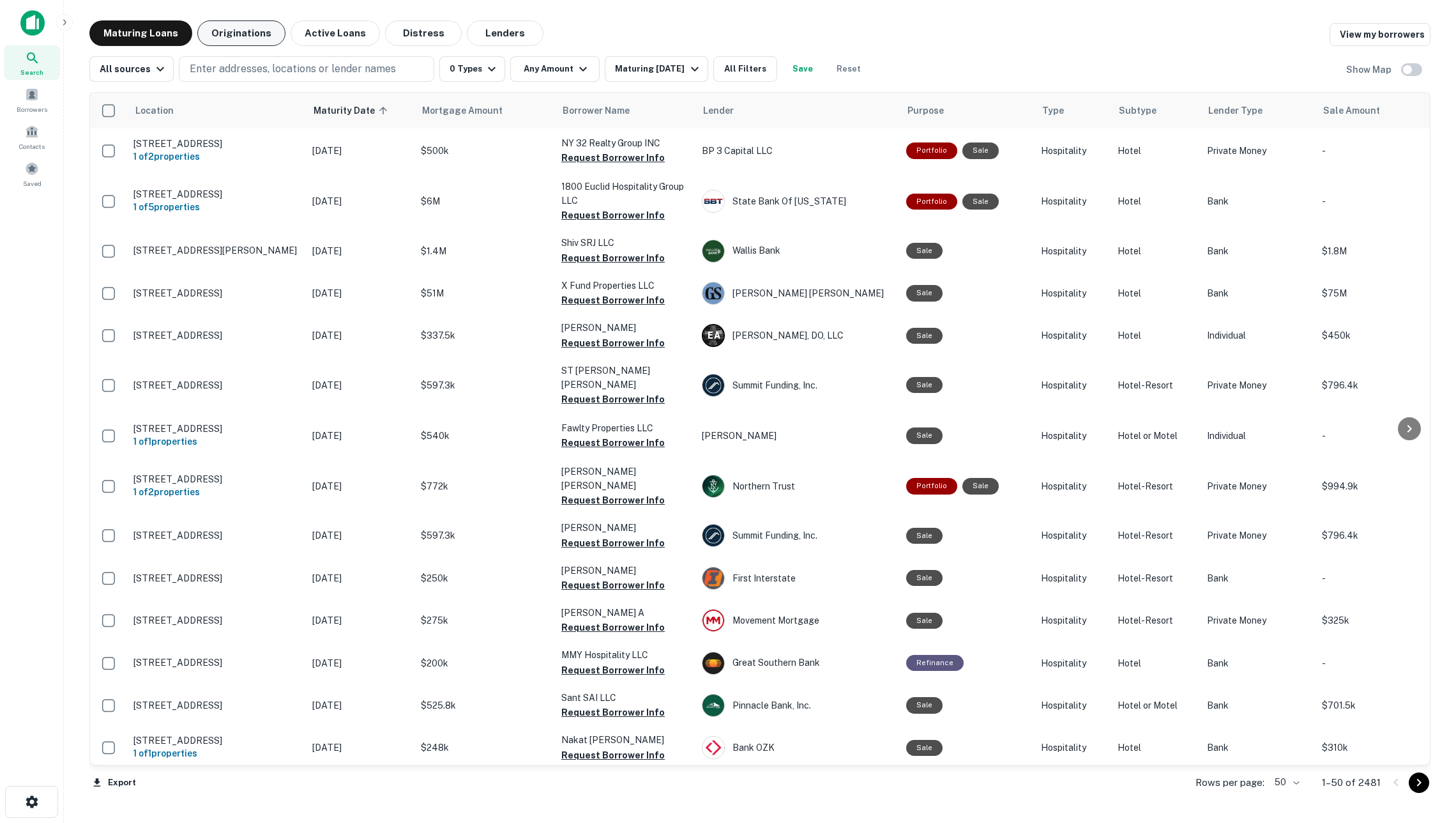
click at [257, 39] on button "Originations" at bounding box center [241, 33] width 88 height 25
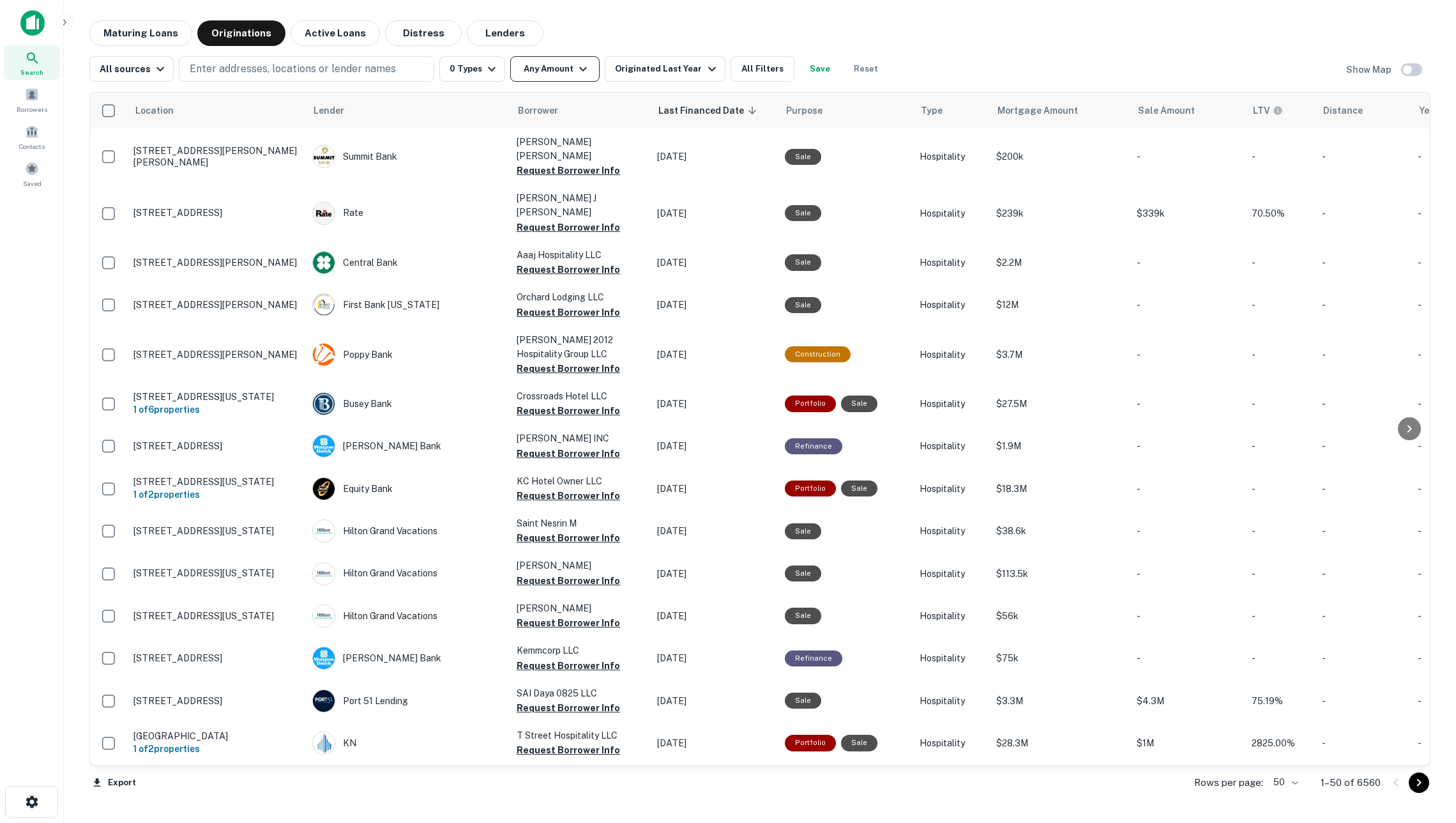
click at [581, 70] on icon "button" at bounding box center [584, 69] width 16 height 16
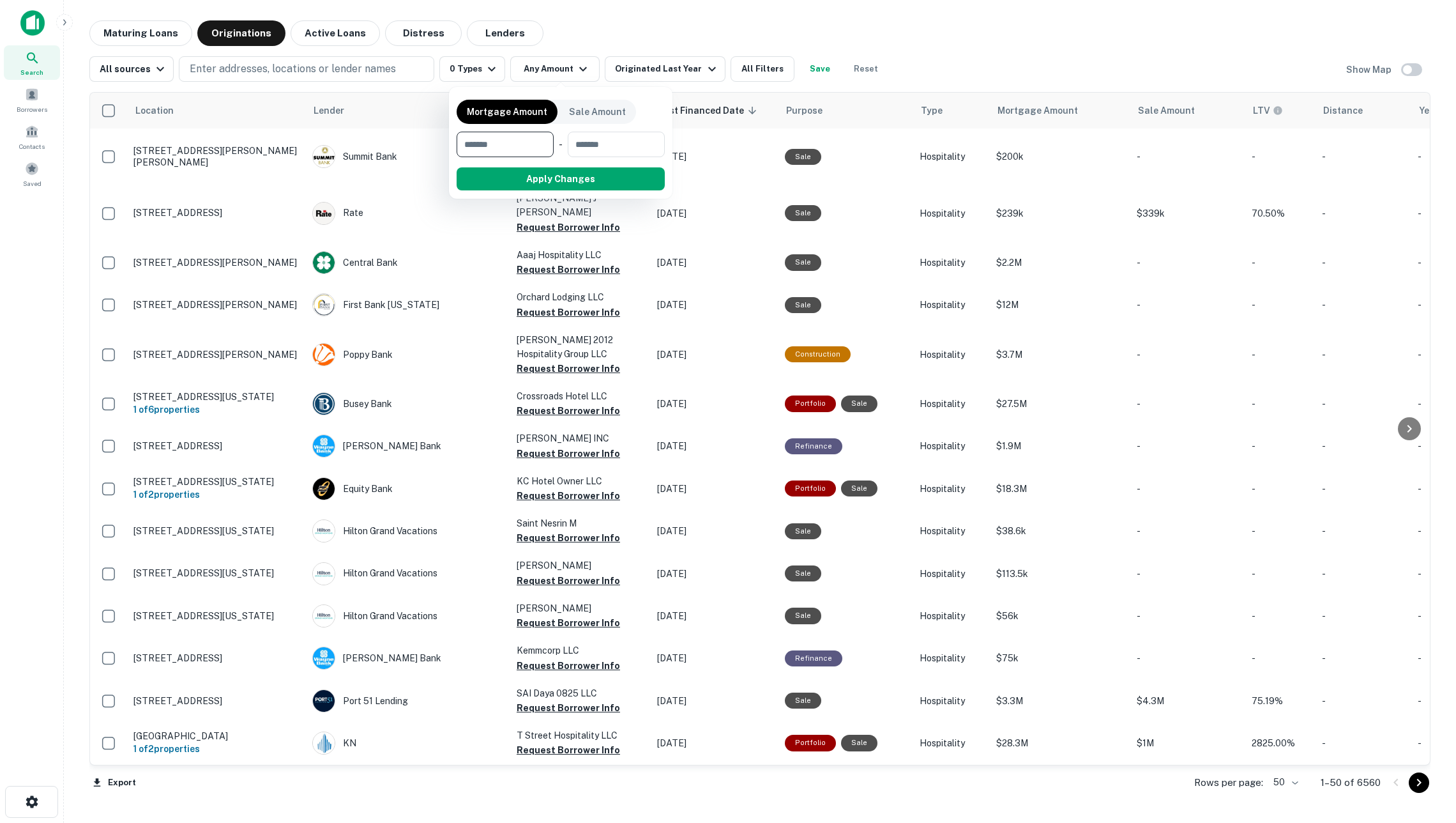
type input "*"
type input "*******"
type input "**"
type input "********"
click at [603, 177] on button "Apply Changes" at bounding box center [583, 179] width 162 height 23
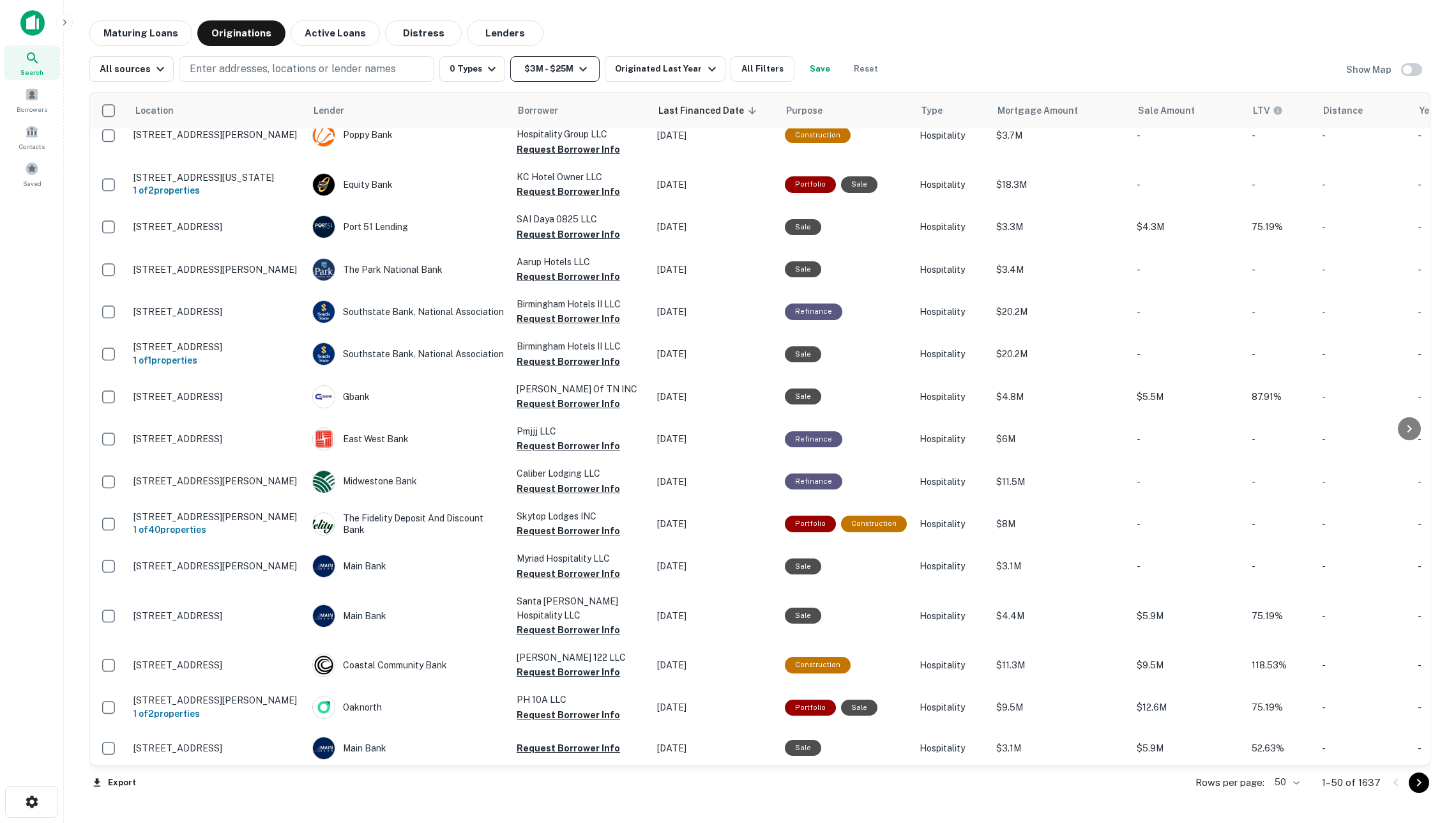
click at [572, 70] on button "$3M - $25M" at bounding box center [554, 69] width 89 height 25
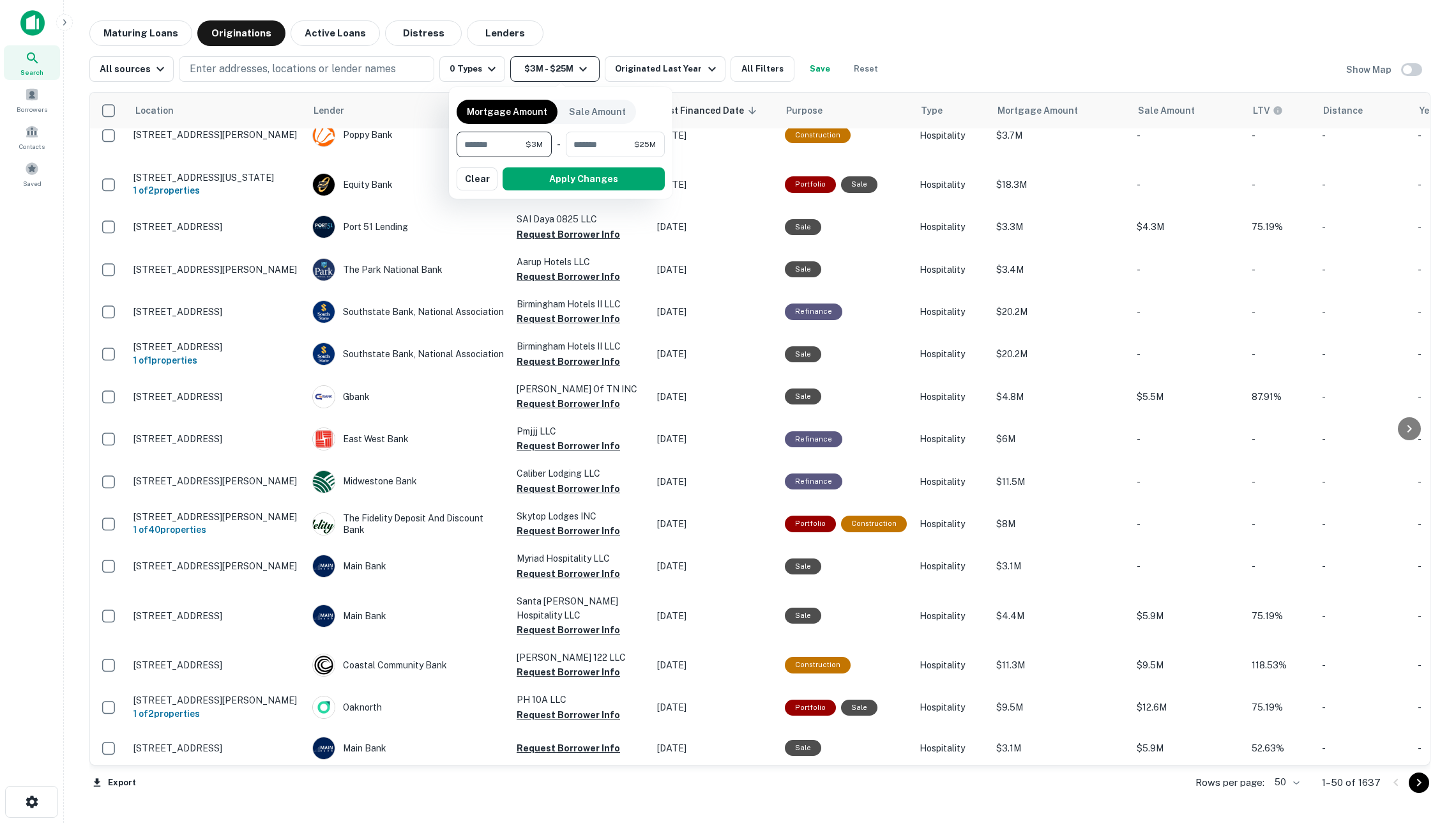
click at [572, 70] on div at bounding box center [728, 411] width 1456 height 823
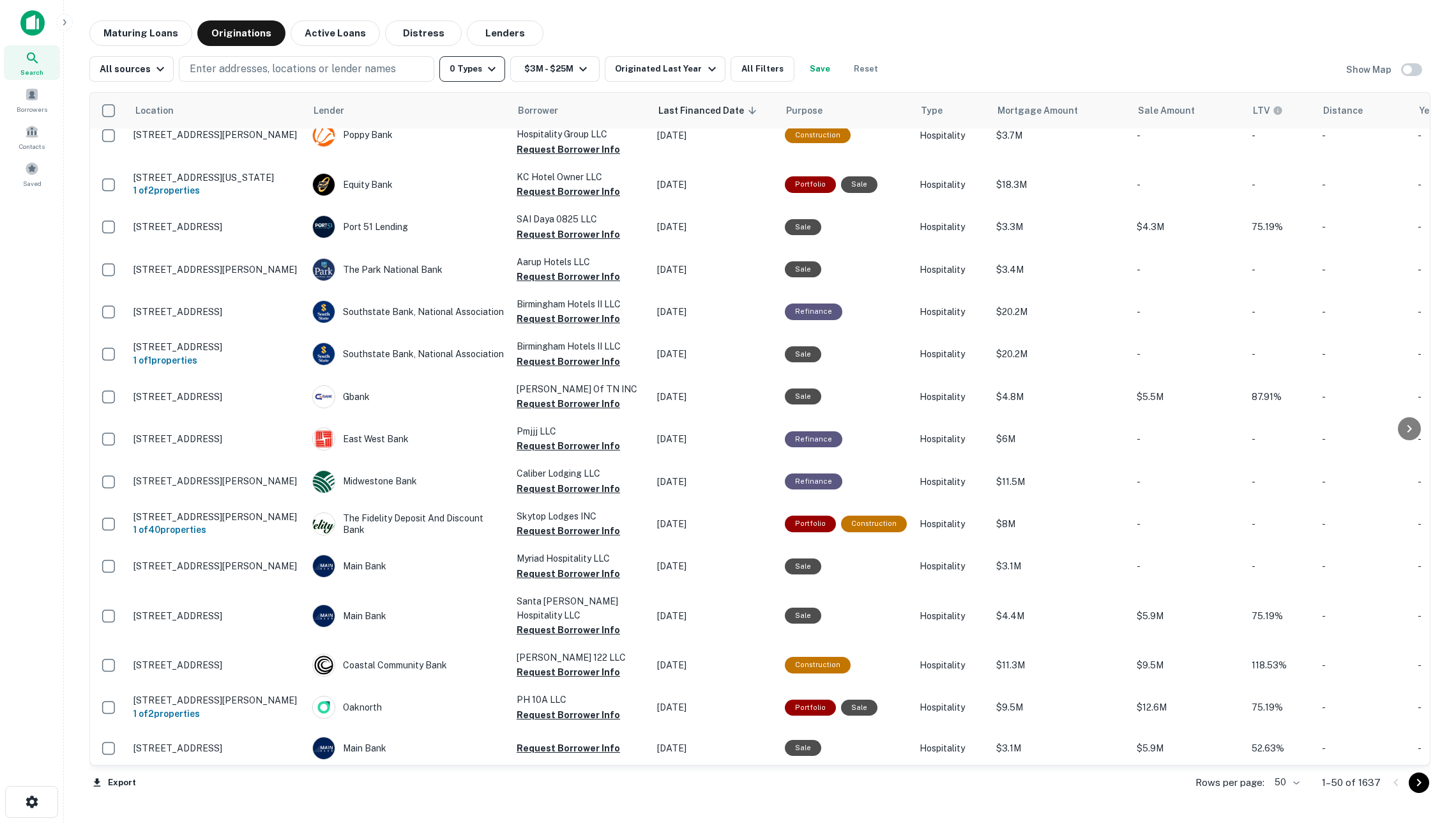
click at [494, 67] on icon "button" at bounding box center [491, 69] width 16 height 16
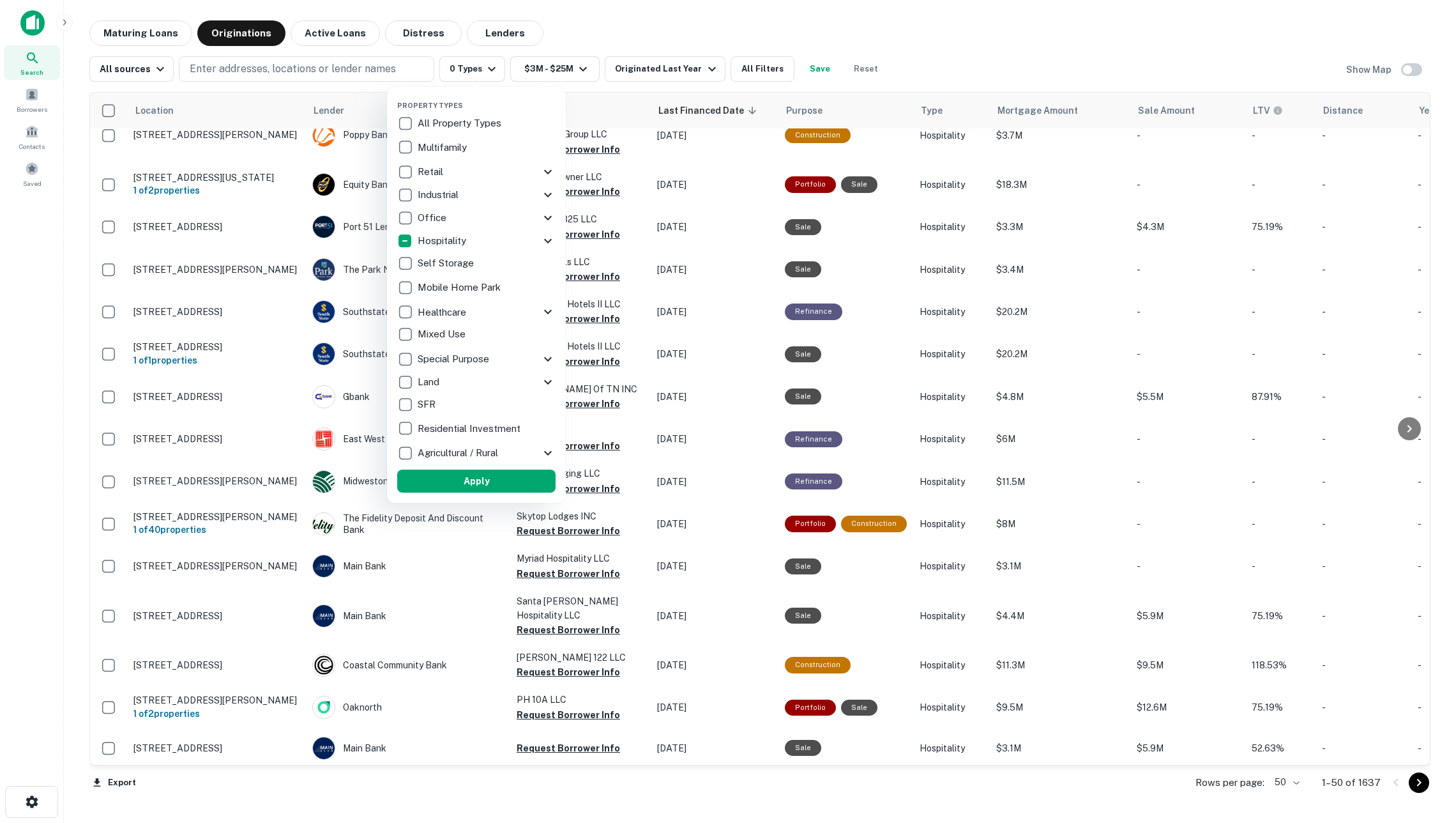
click at [497, 236] on div "Hospitality" at bounding box center [469, 240] width 143 height 21
click at [527, 240] on div "Hospitality" at bounding box center [476, 240] width 143 height 21
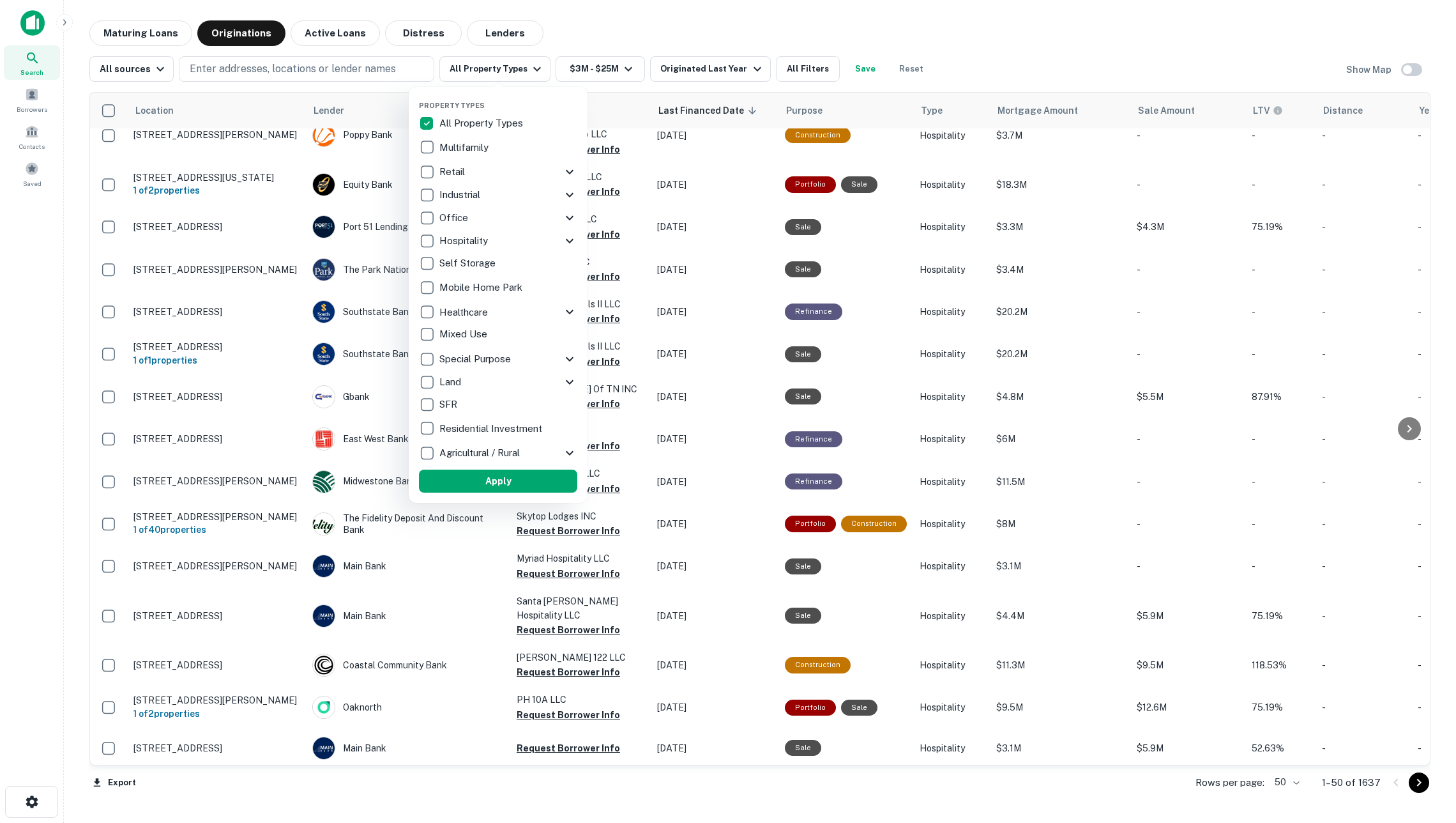
click at [552, 238] on div "Hospitality" at bounding box center [491, 240] width 143 height 21
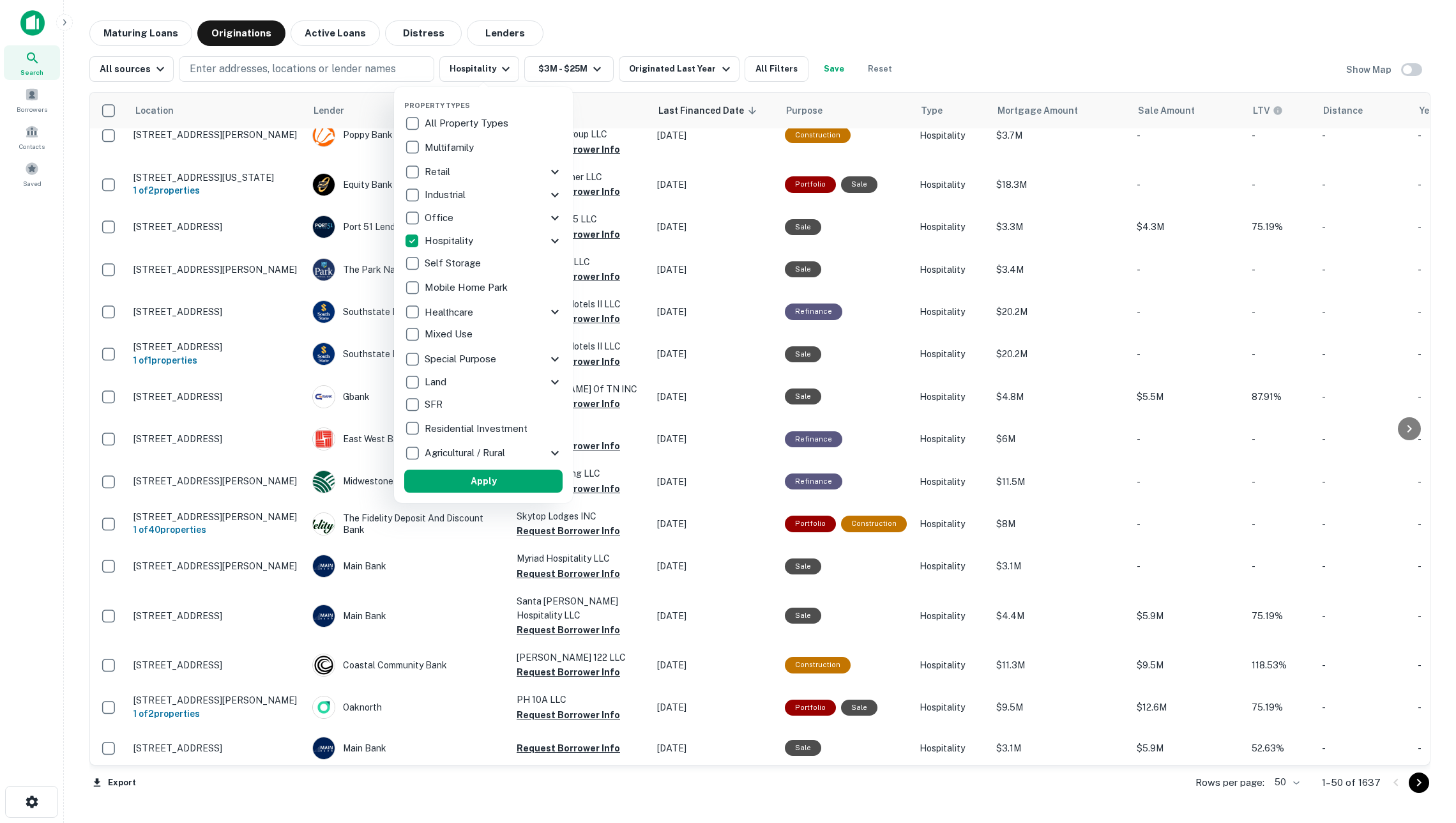
click at [504, 237] on div "Hospitality" at bounding box center [476, 240] width 143 height 21
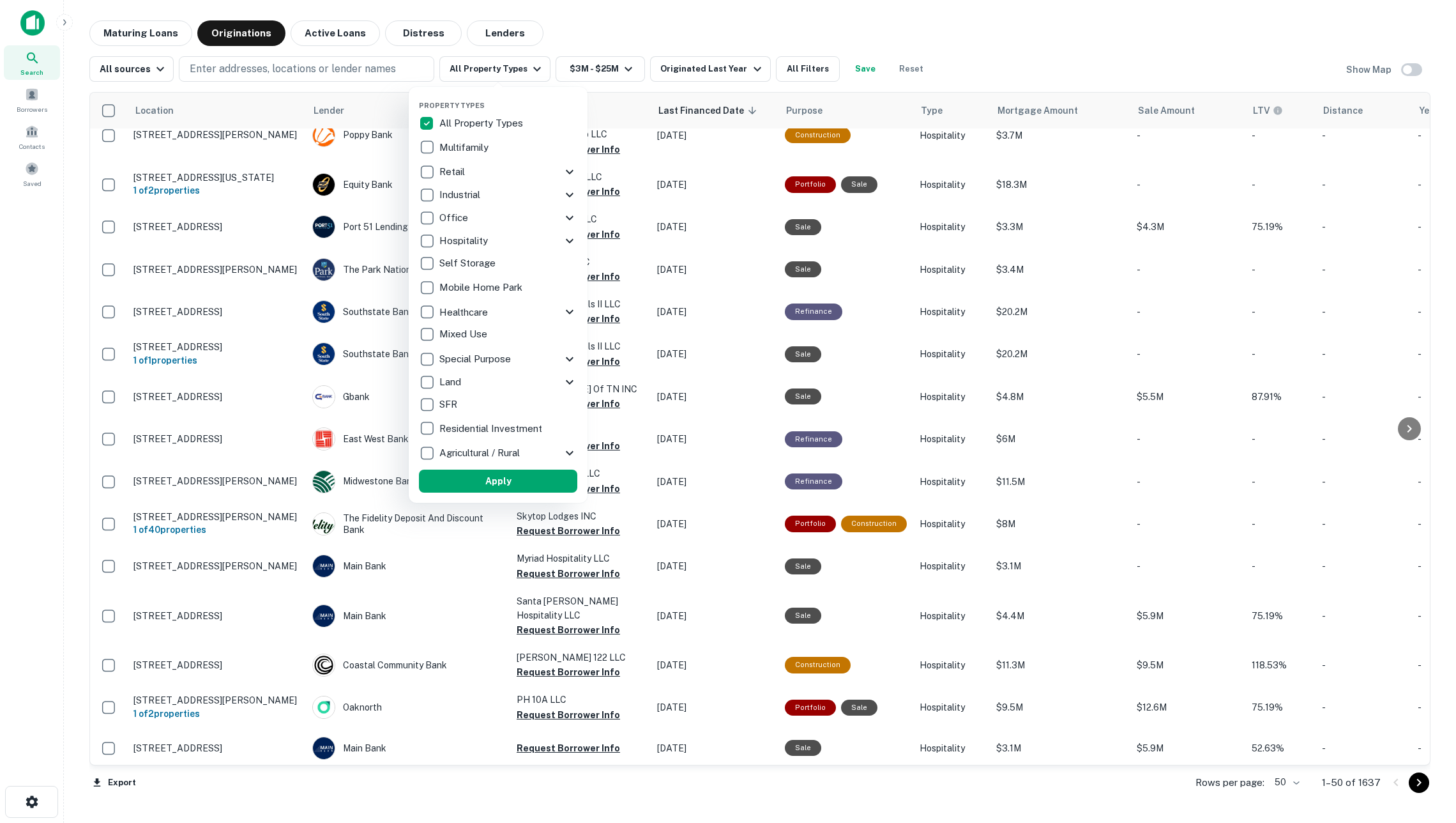
click at [551, 238] on div "Hospitality" at bounding box center [491, 240] width 143 height 21
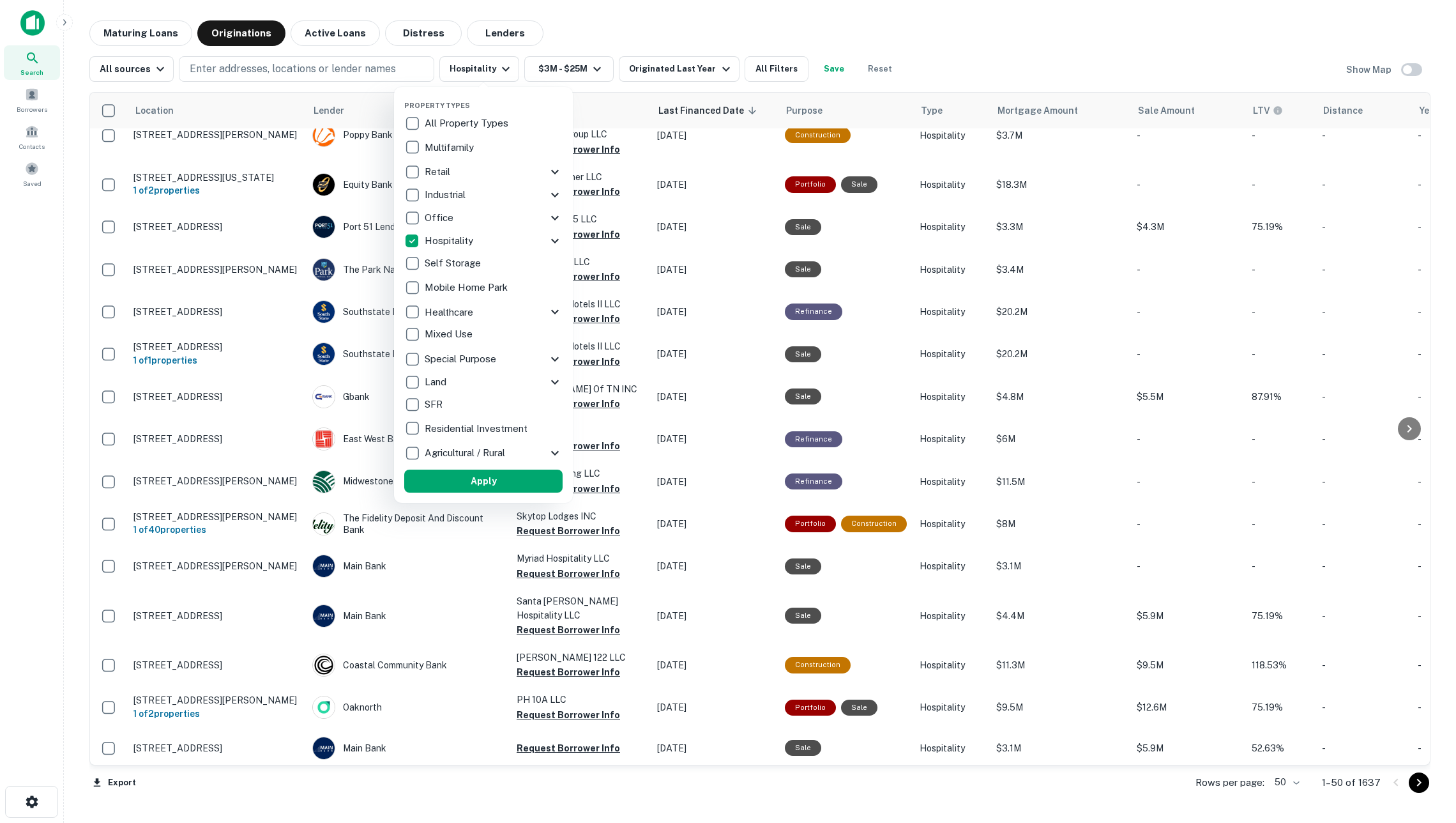
click at [560, 241] on icon at bounding box center [555, 240] width 16 height 16
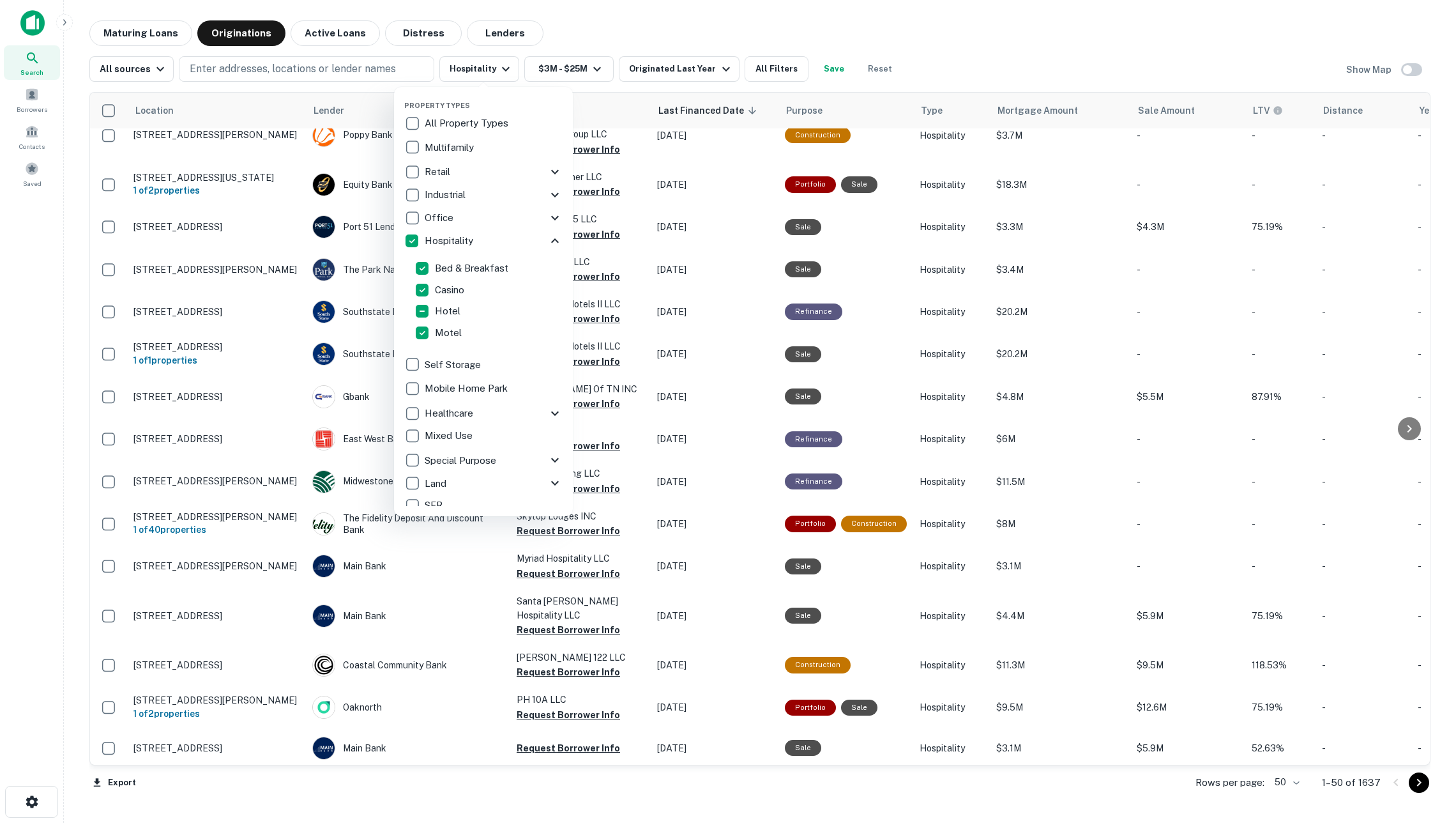
click at [467, 269] on p "Bed & Breakfast" at bounding box center [473, 269] width 76 height 16
click at [445, 306] on p "Hotel" at bounding box center [441, 311] width 28 height 16
click at [445, 327] on p "Motel" at bounding box center [442, 332] width 29 height 16
click at [442, 295] on p "Casino" at bounding box center [443, 290] width 32 height 16
